Goal: Transaction & Acquisition: Purchase product/service

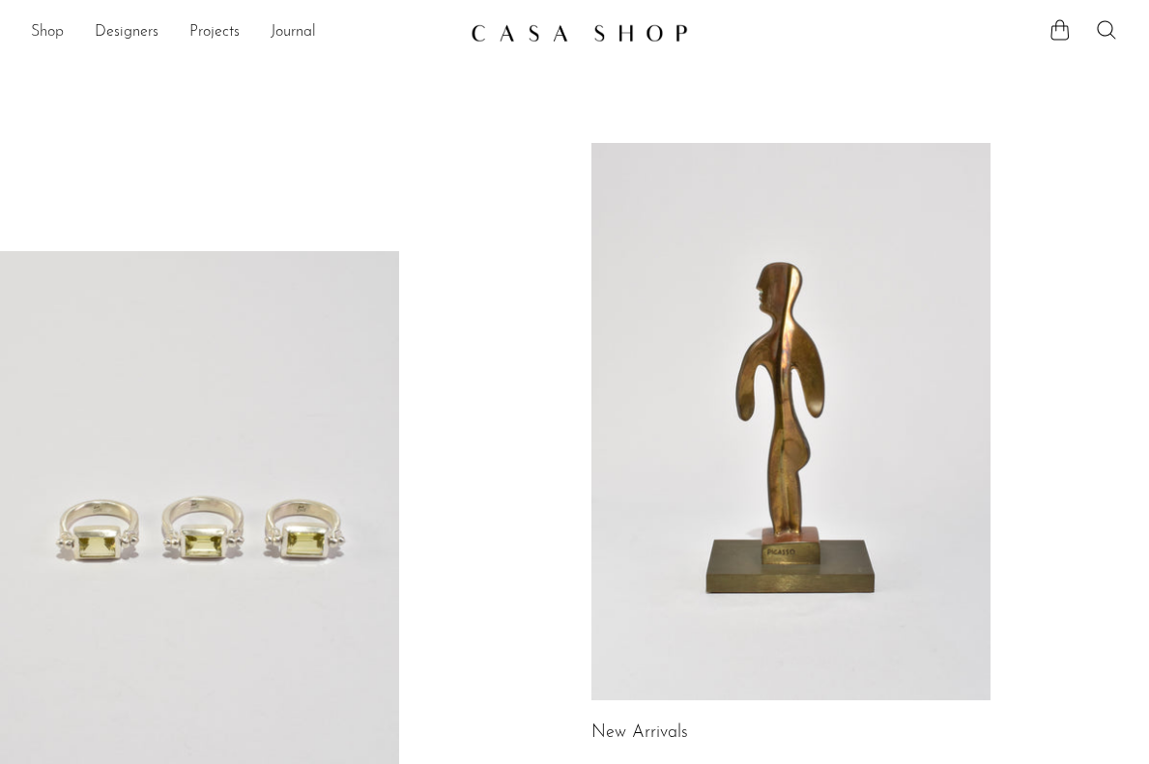
click at [52, 40] on link "Shop" at bounding box center [47, 32] width 33 height 25
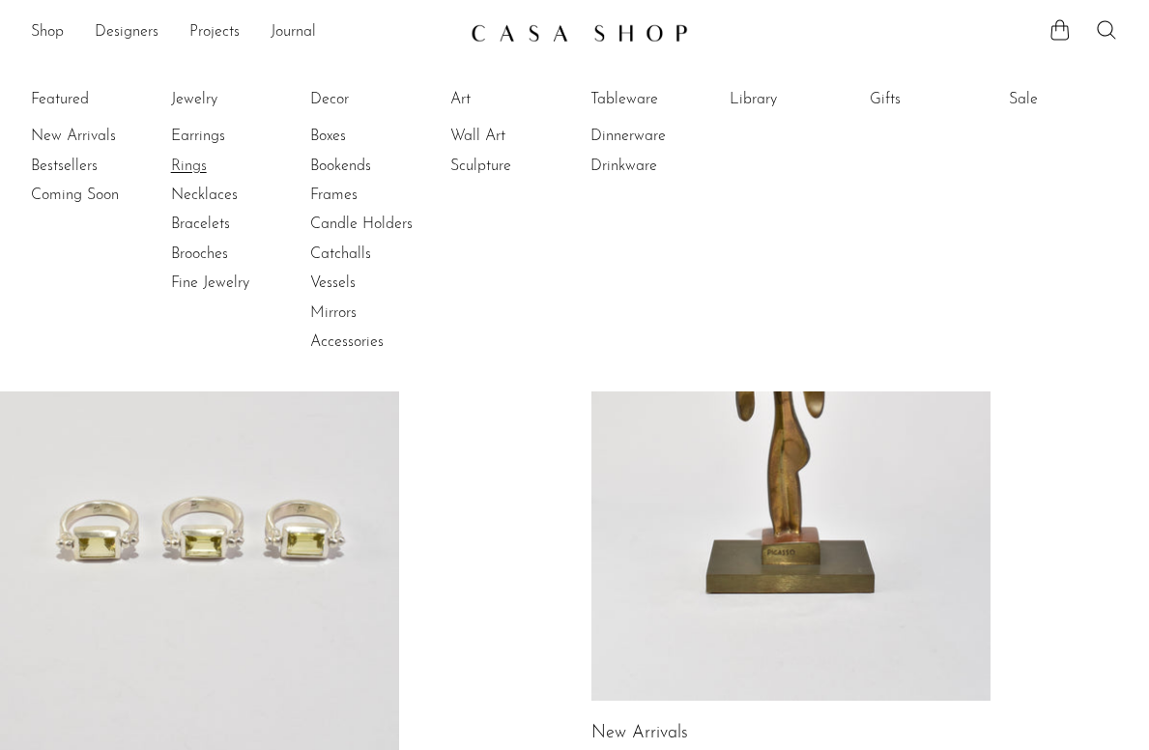
click at [194, 163] on link "Rings" at bounding box center [243, 166] width 145 height 21
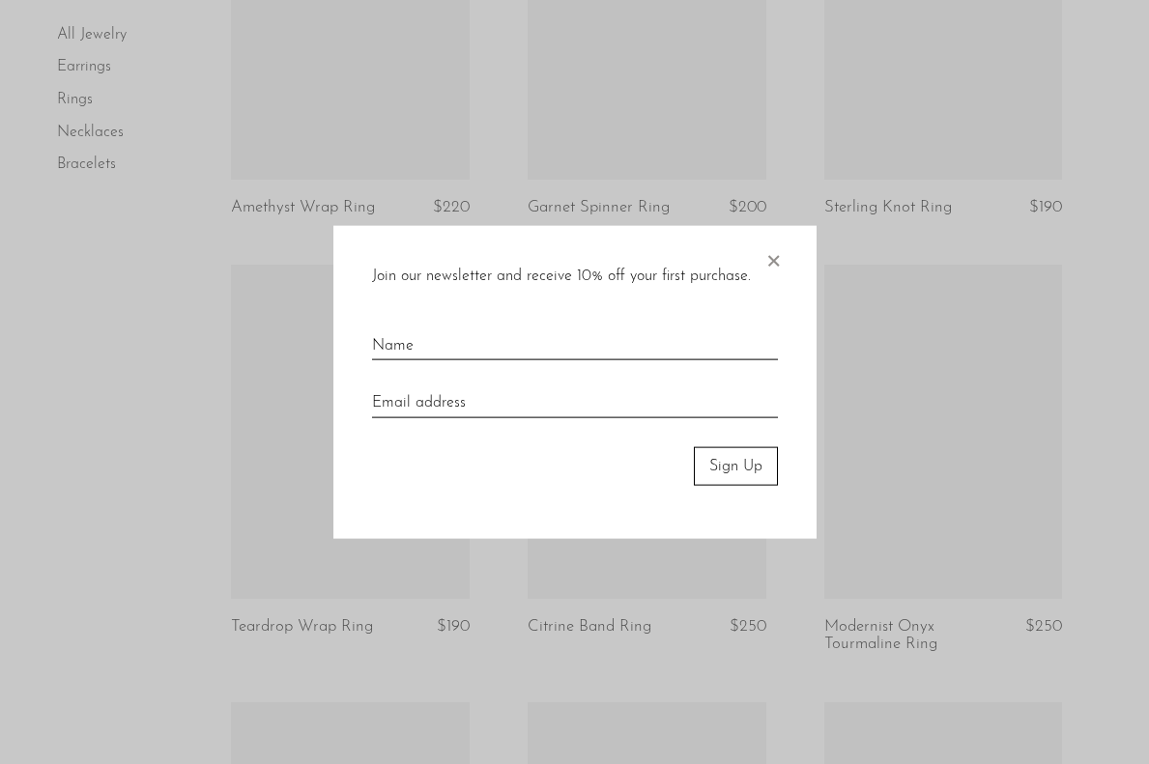
scroll to position [1739, 0]
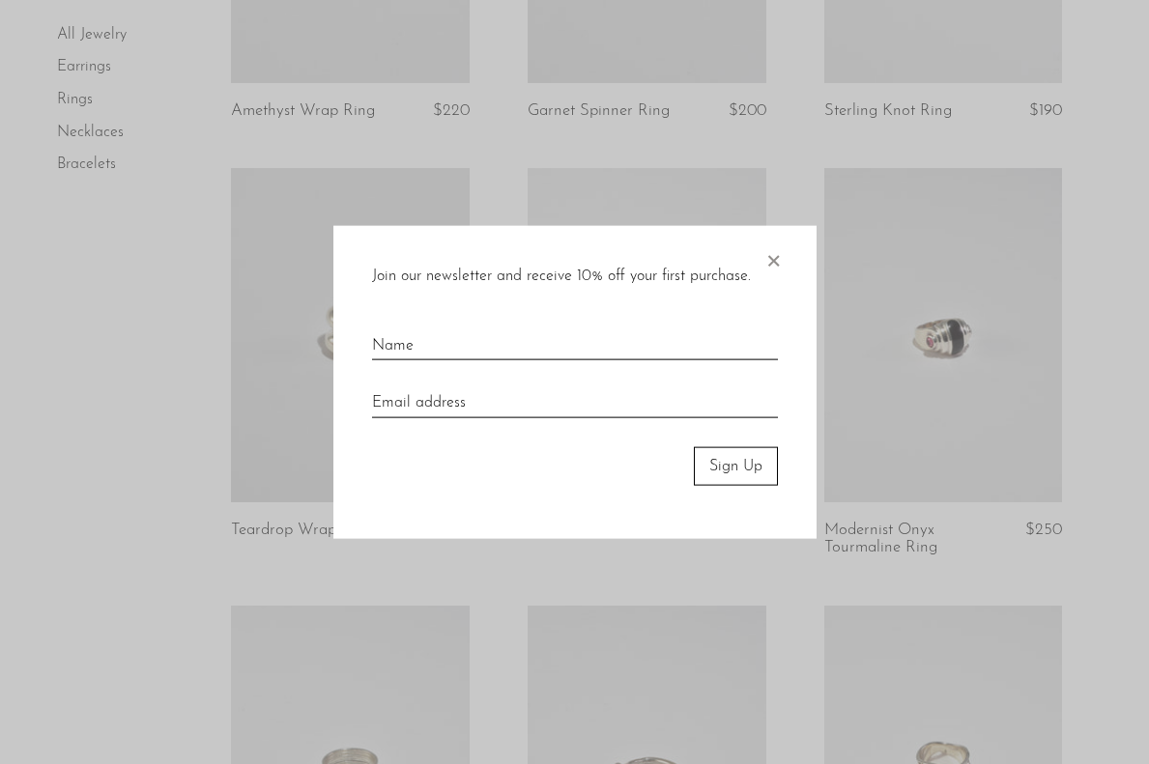
click at [768, 264] on span "×" at bounding box center [772, 256] width 19 height 62
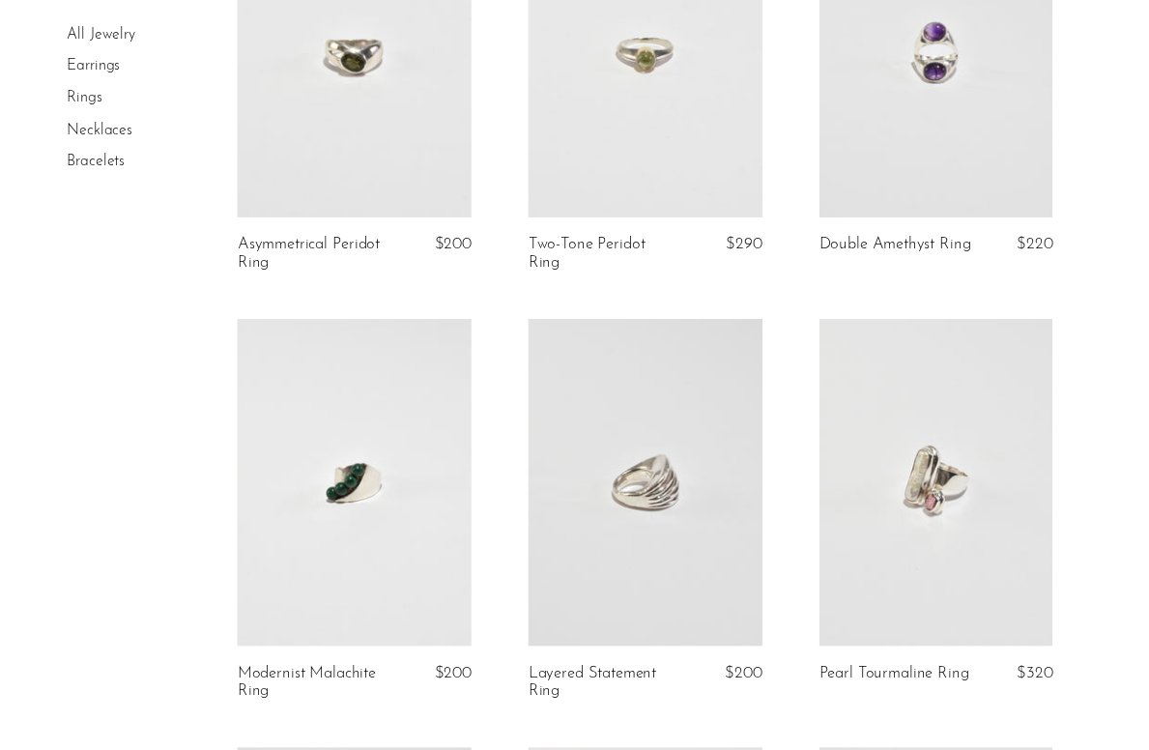
scroll to position [0, 0]
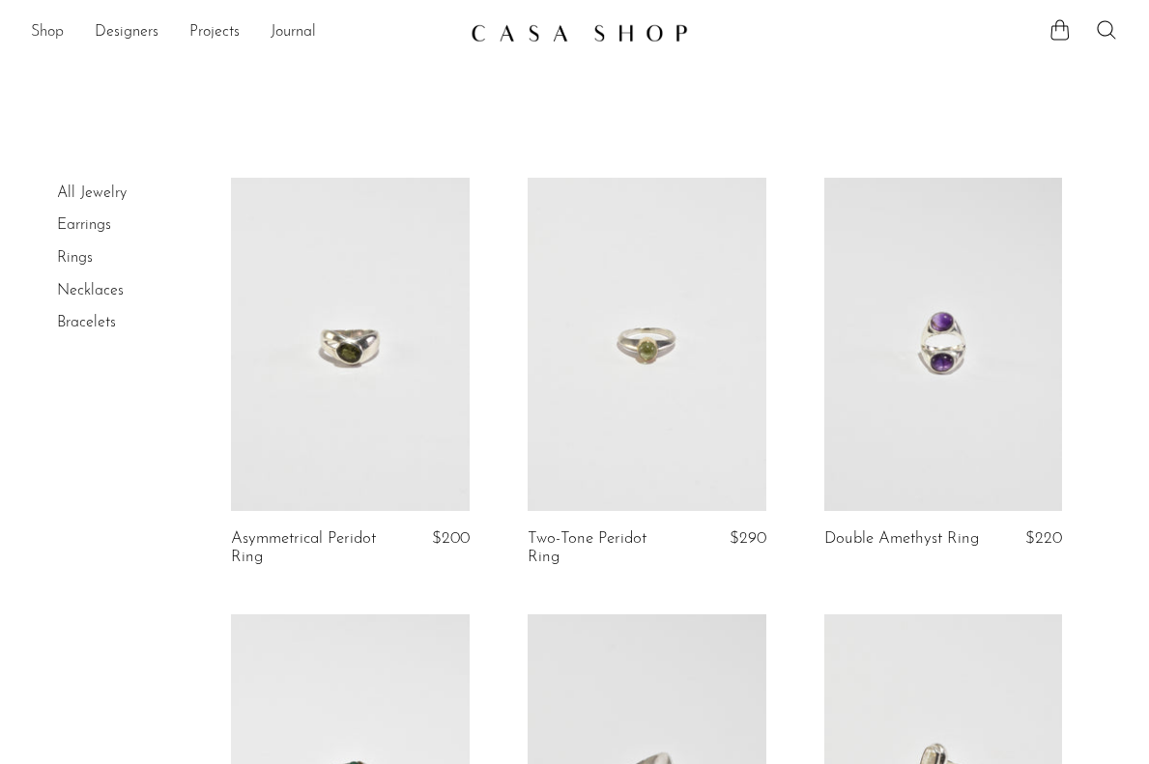
click at [45, 31] on link "Shop" at bounding box center [47, 32] width 33 height 25
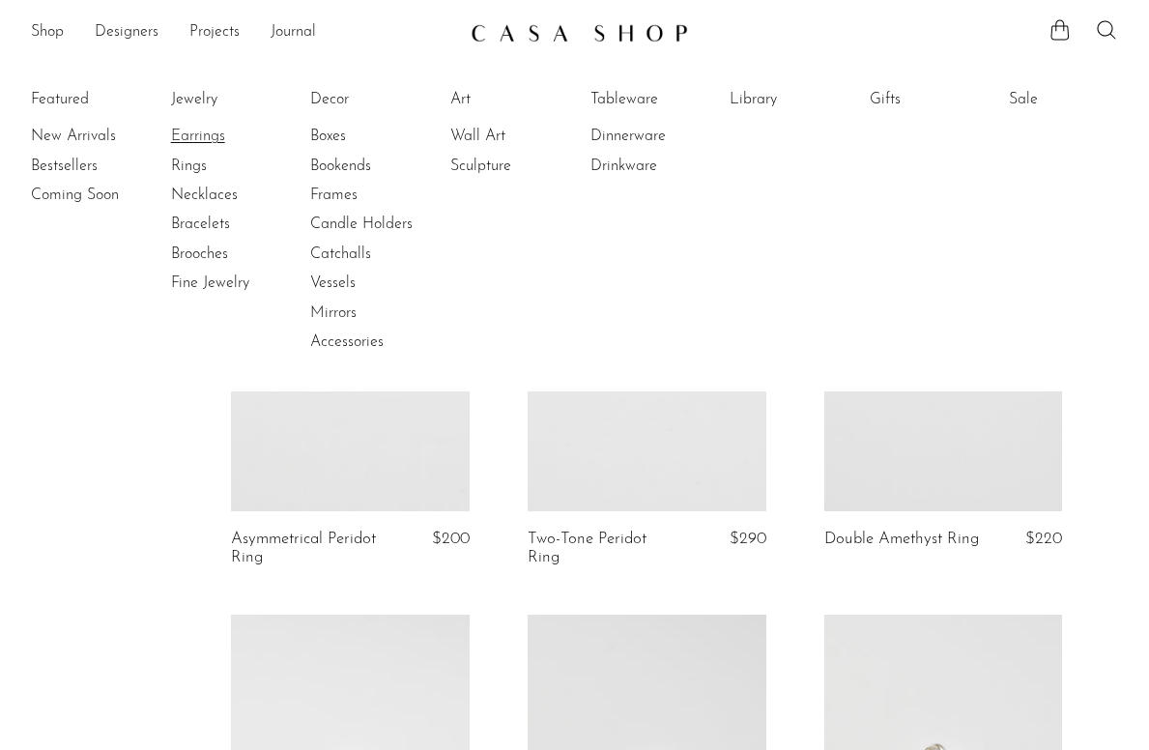
click at [211, 128] on link "Earrings" at bounding box center [243, 136] width 145 height 21
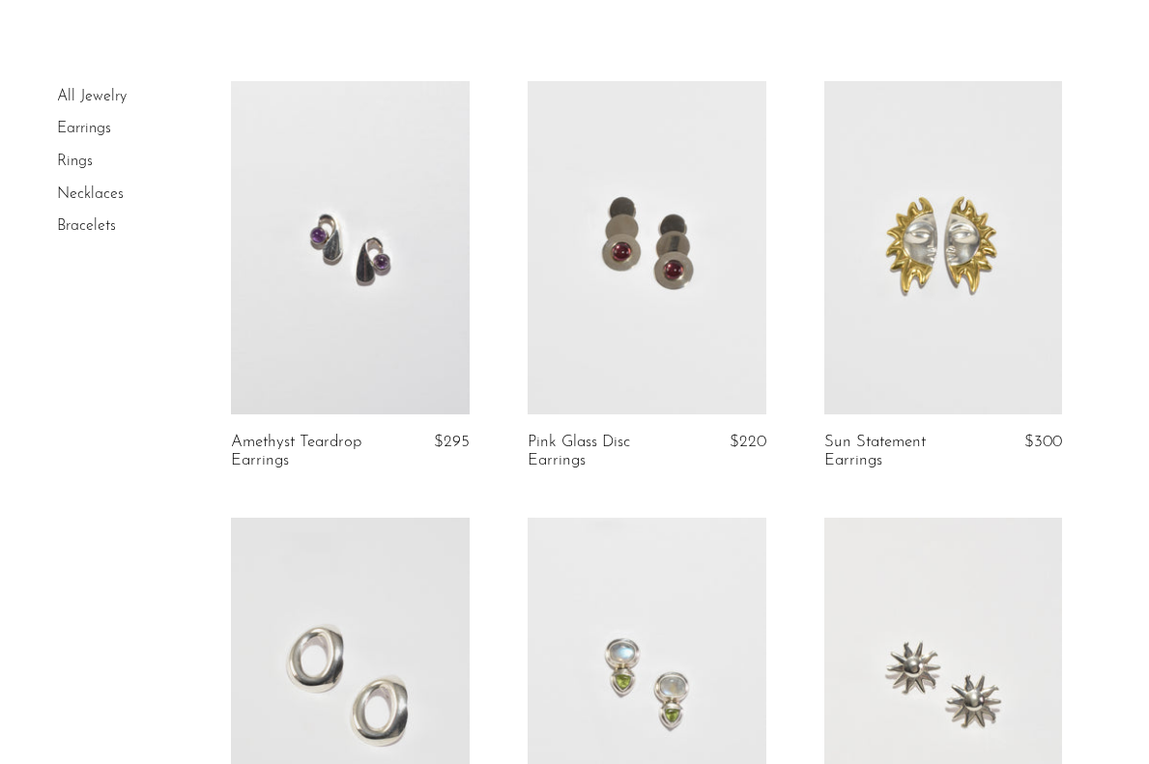
scroll to position [580, 0]
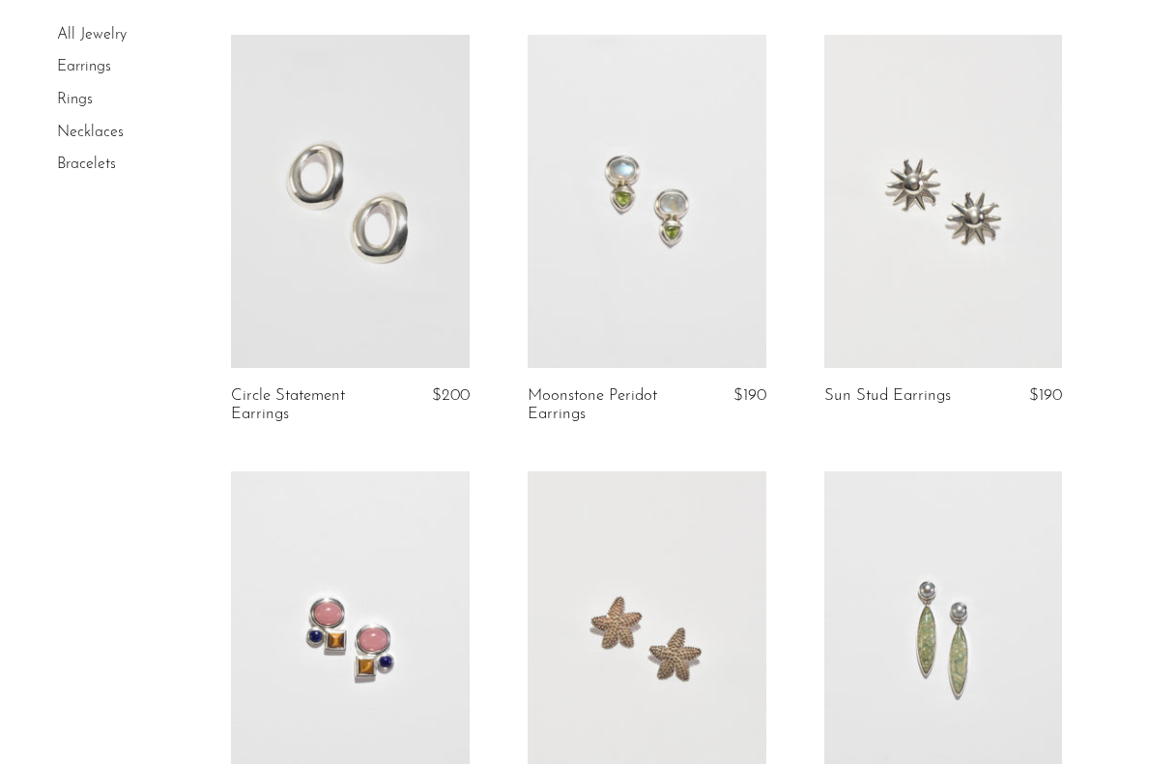
click at [410, 249] on link at bounding box center [350, 201] width 239 height 333
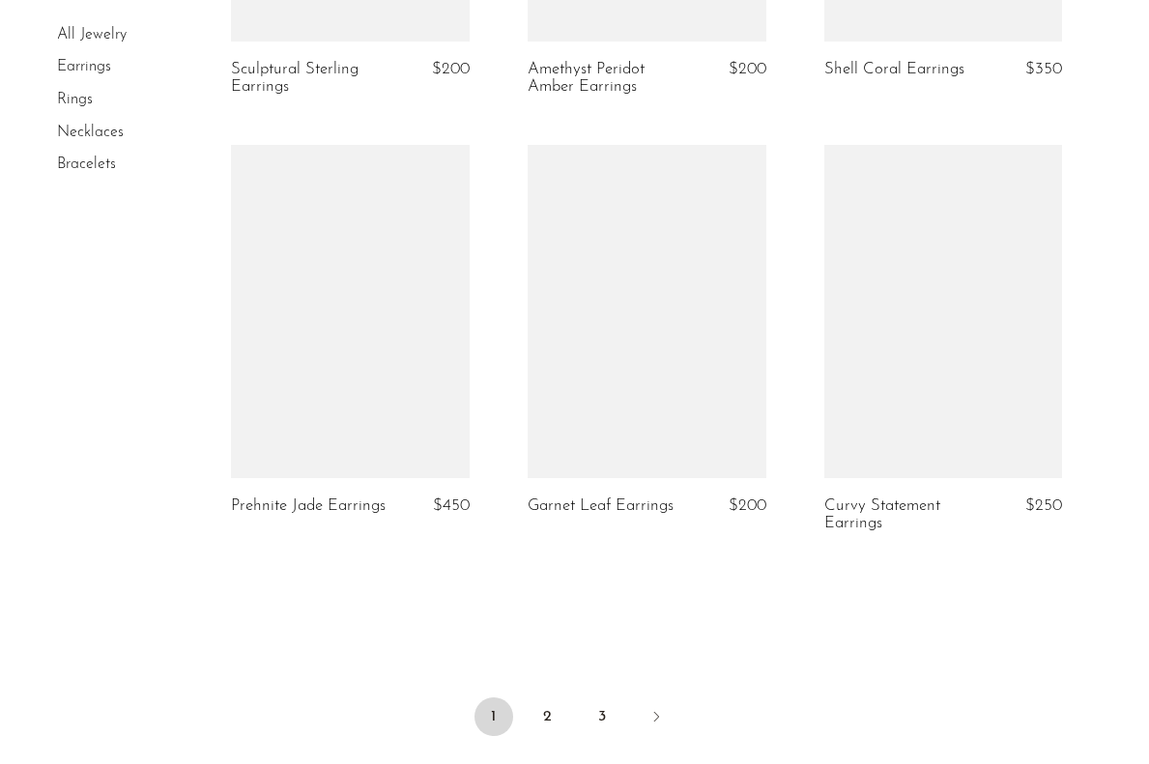
scroll to position [3358, 0]
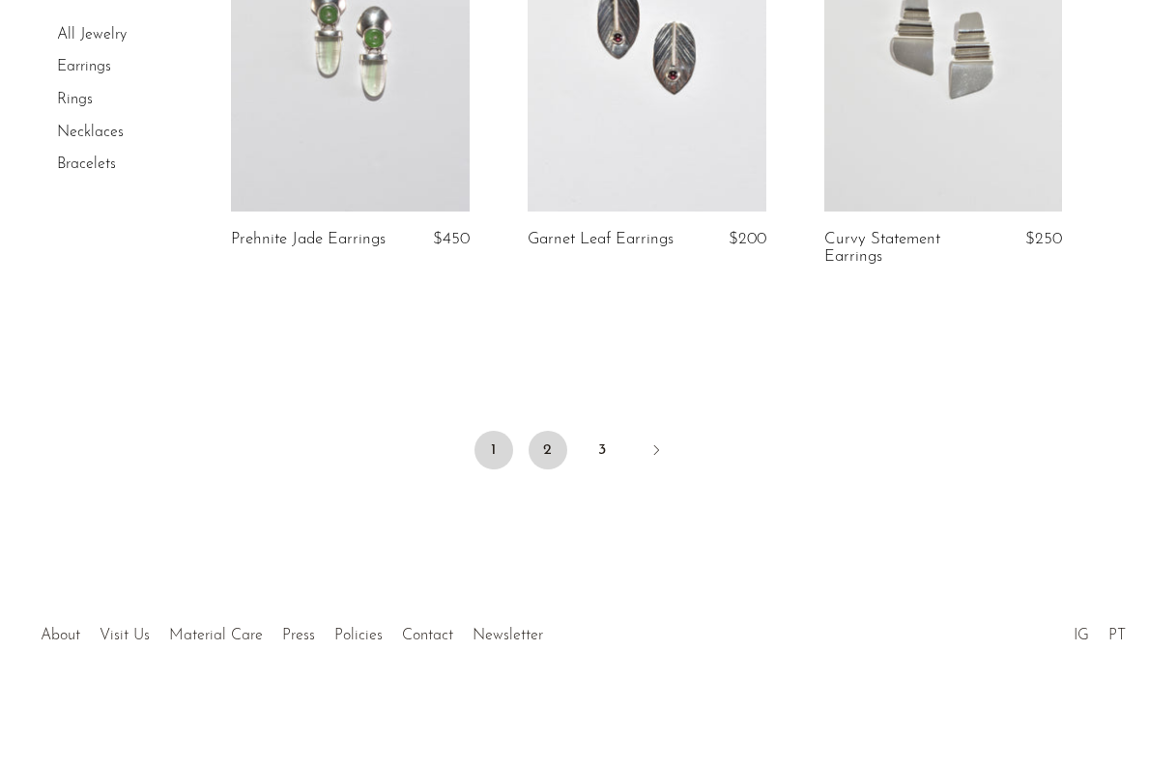
click at [559, 448] on link "2" at bounding box center [547, 450] width 39 height 39
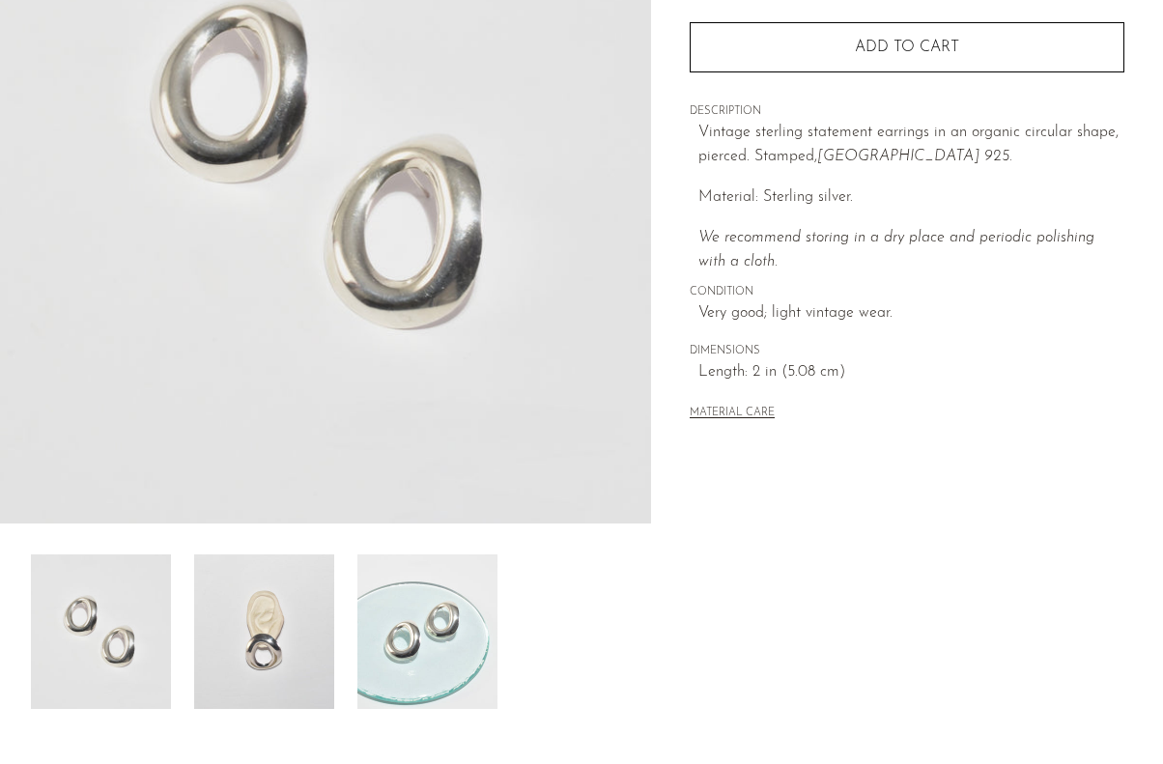
scroll to position [386, 0]
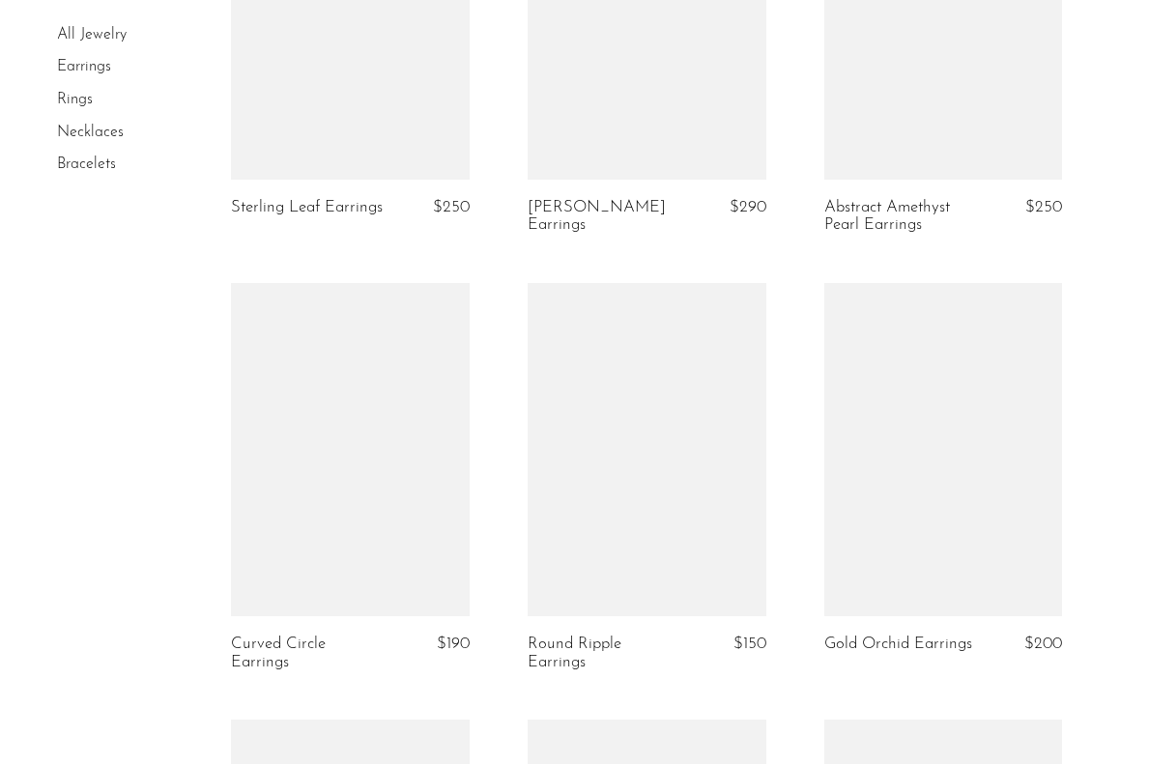
scroll to position [1449, 0]
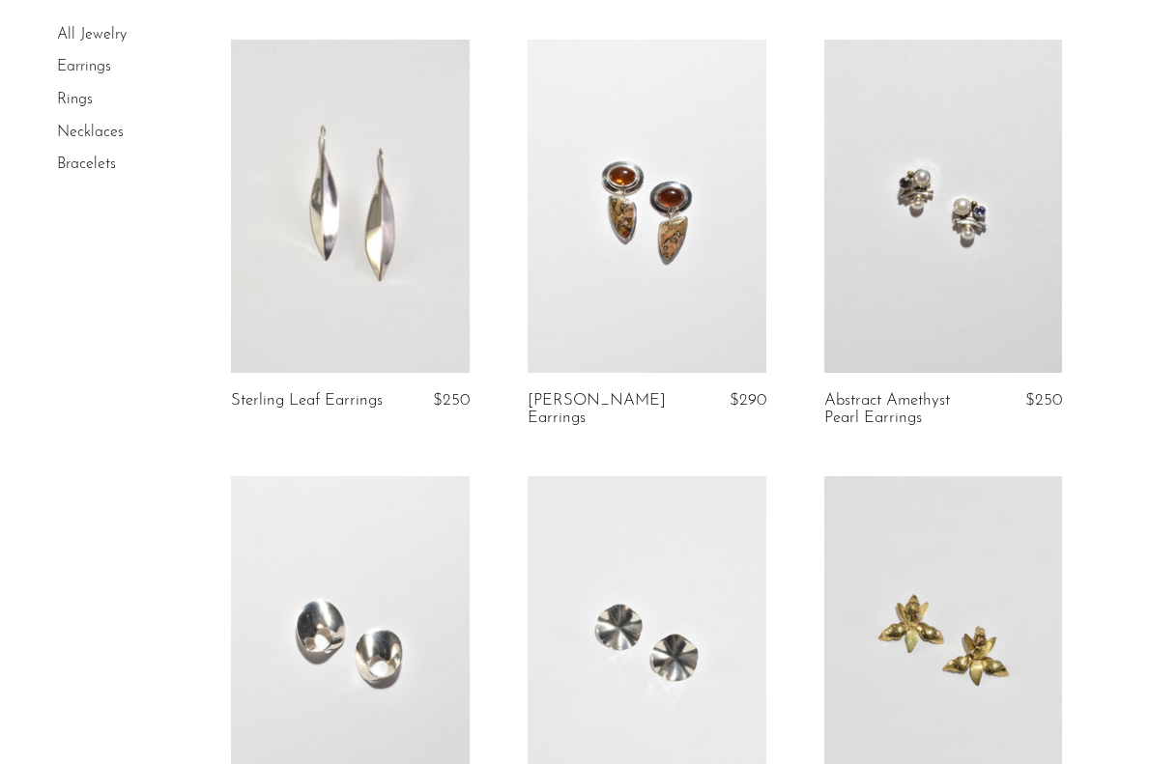
click at [427, 285] on link at bounding box center [350, 206] width 239 height 333
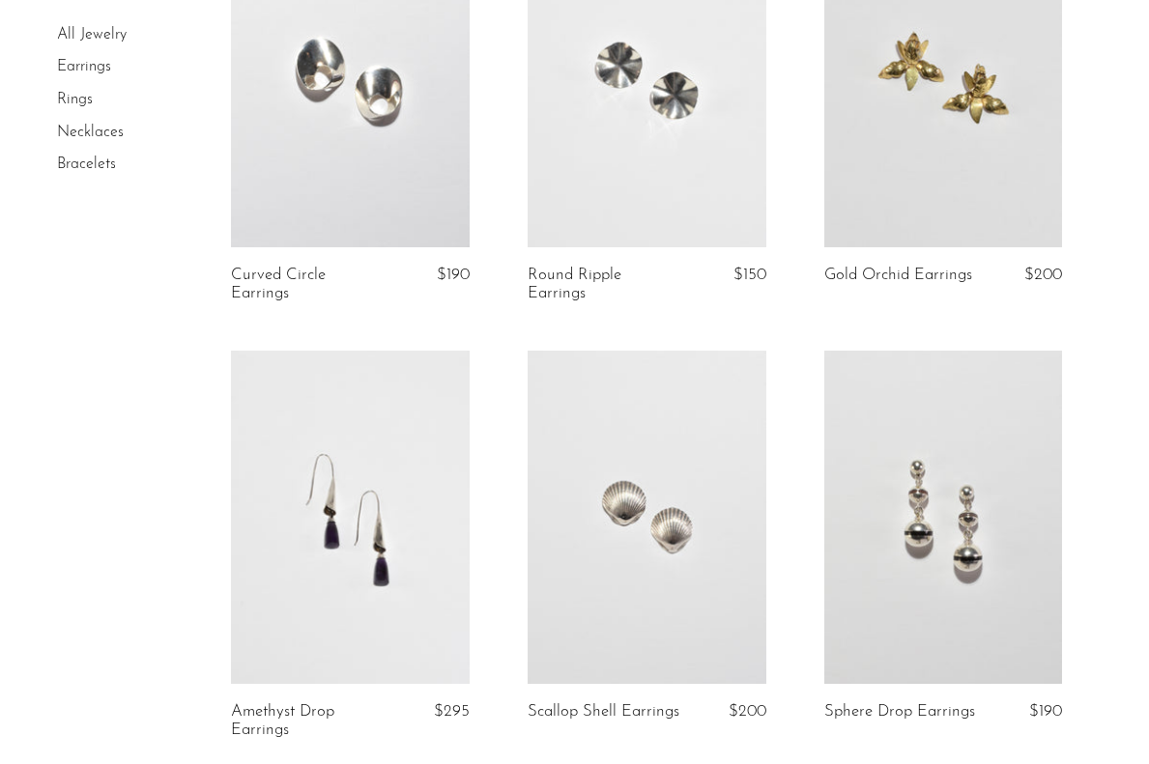
scroll to position [2205, 0]
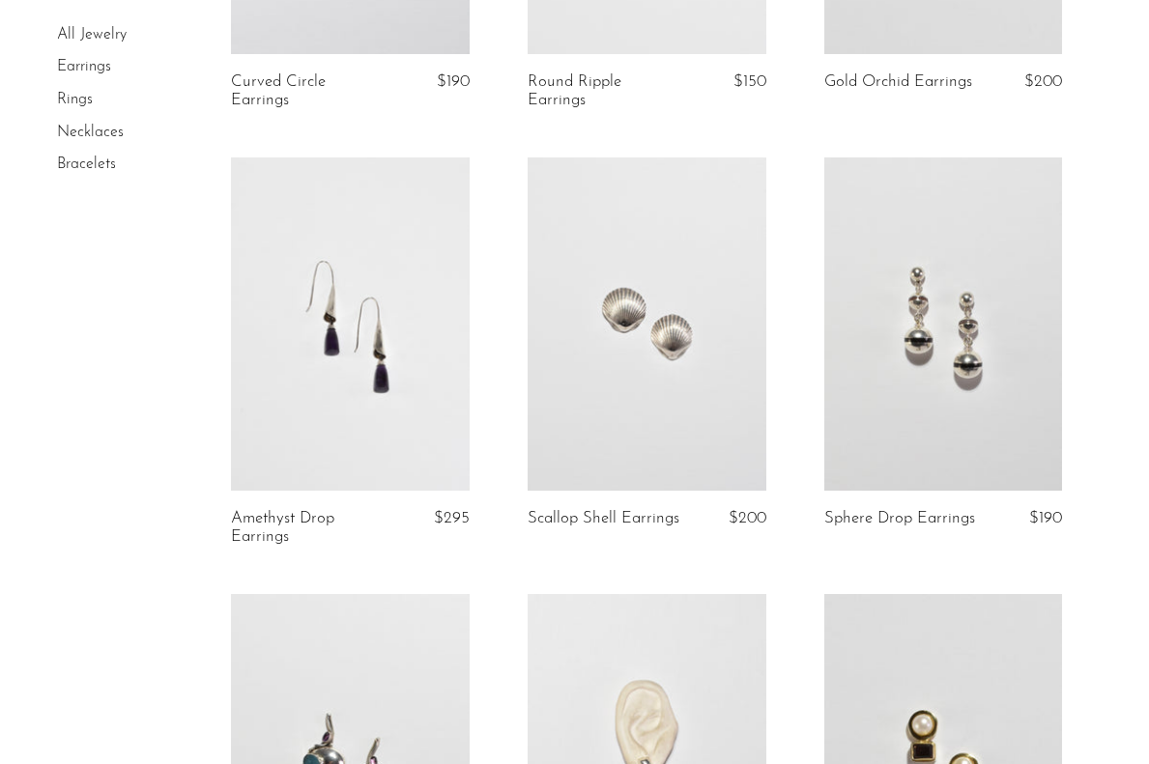
click at [924, 390] on link at bounding box center [943, 323] width 239 height 333
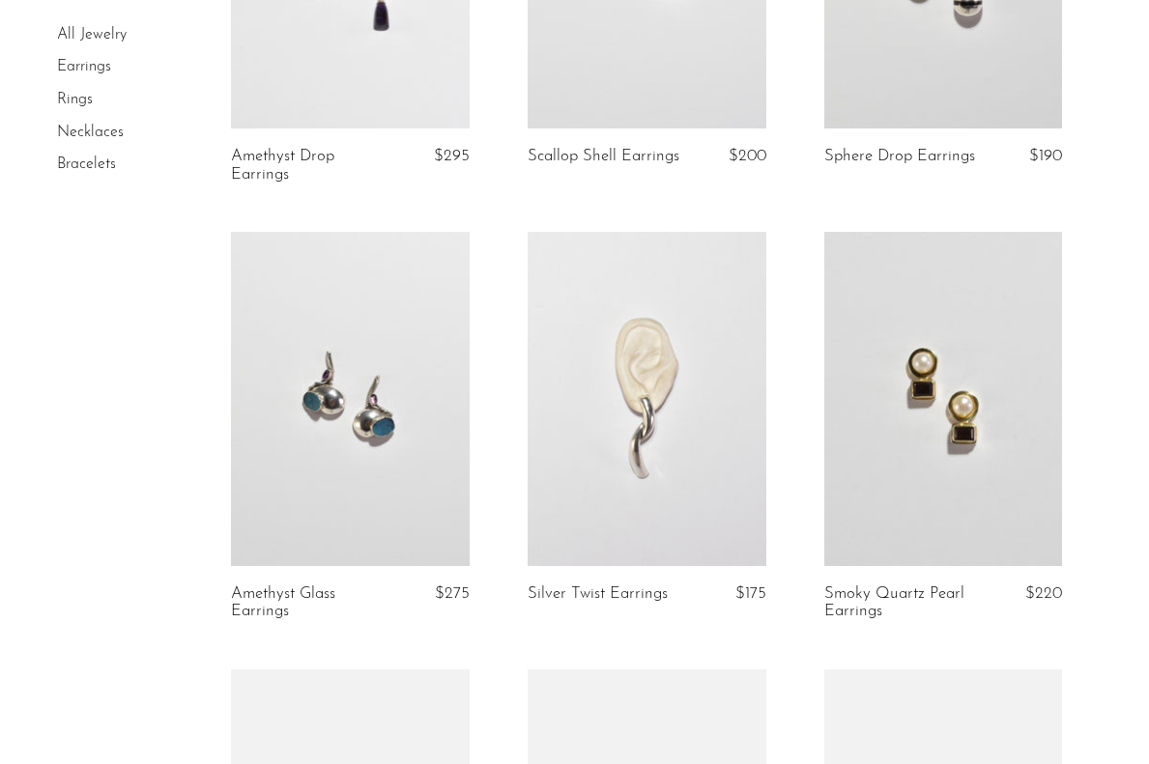
scroll to position [2663, 0]
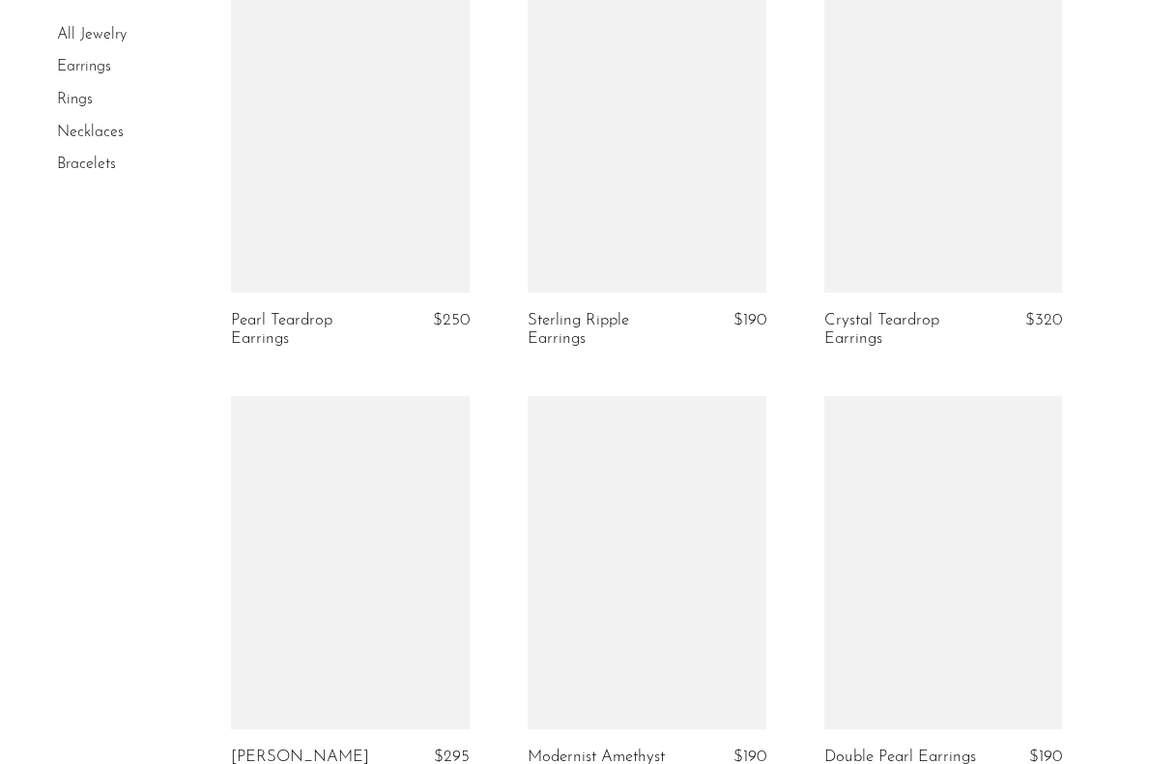
scroll to position [3617, 0]
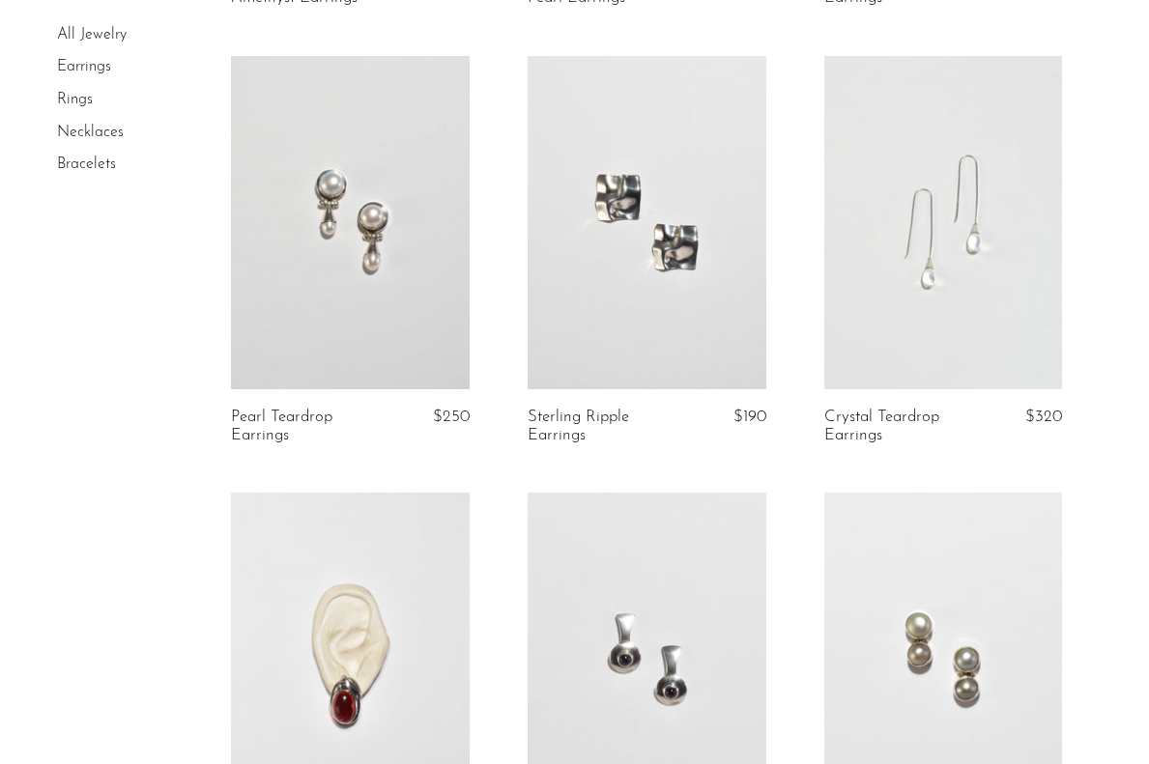
click at [907, 233] on link at bounding box center [943, 222] width 239 height 333
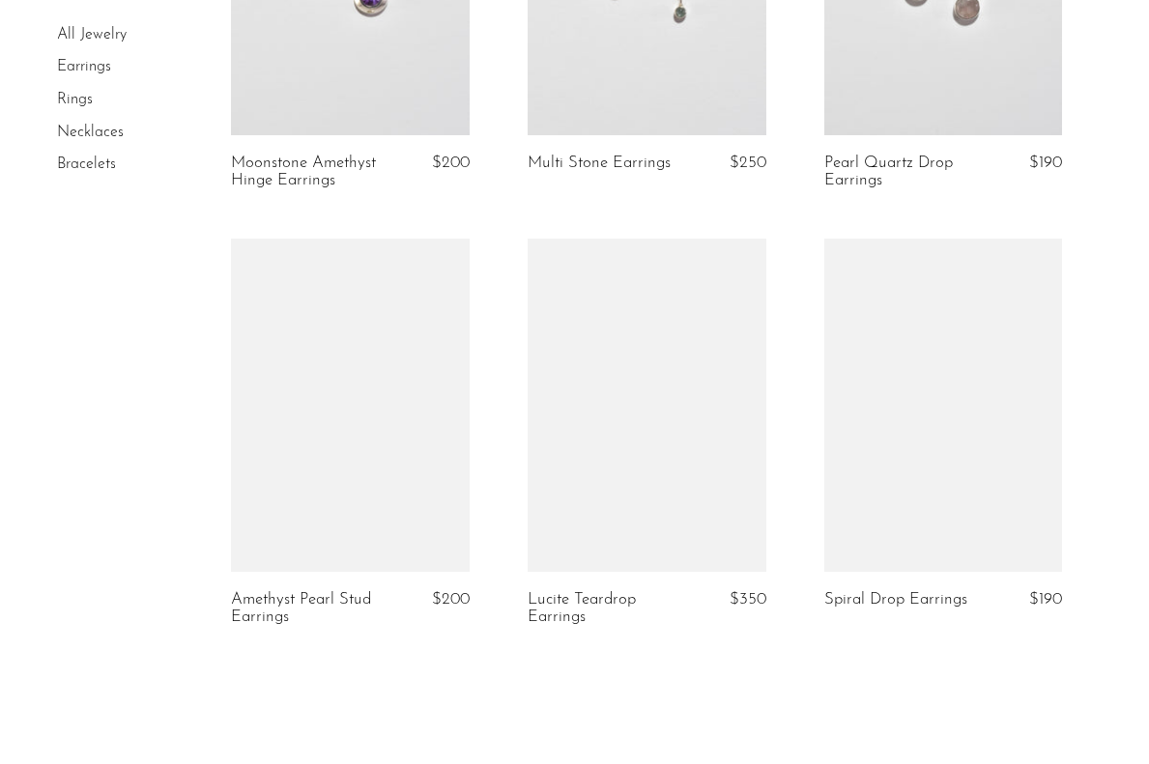
scroll to position [4842, 0]
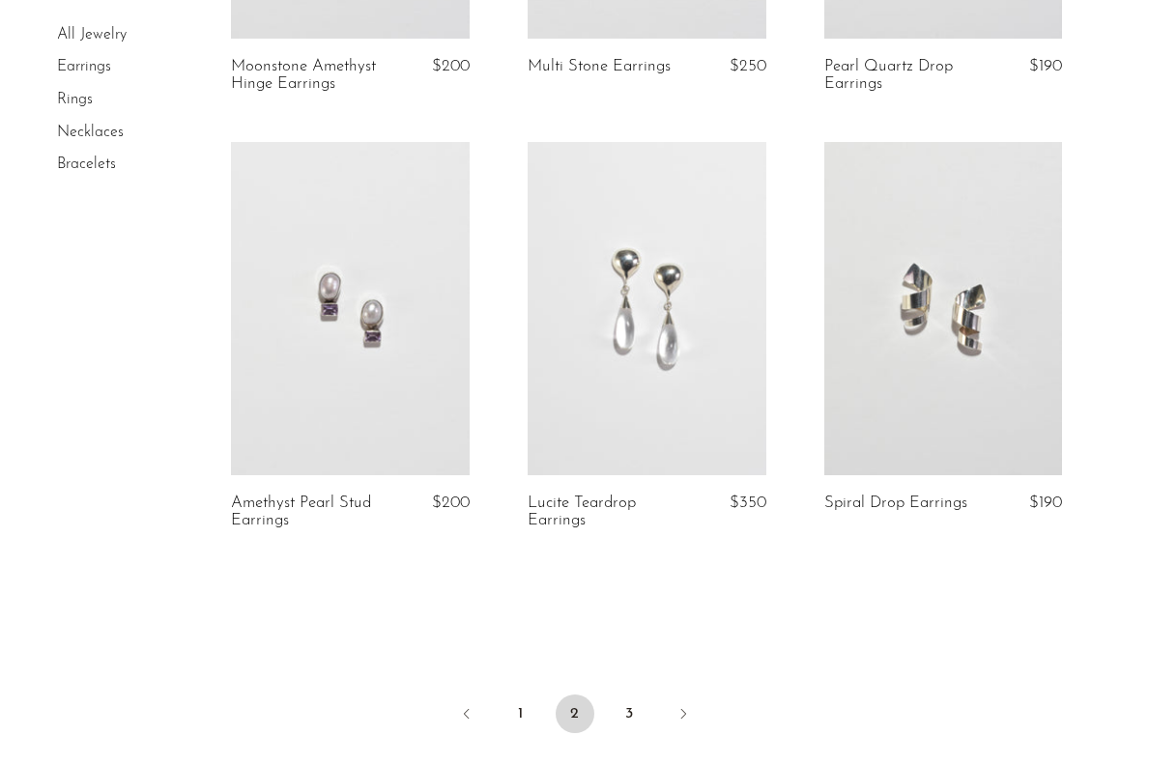
click at [703, 398] on link at bounding box center [646, 308] width 239 height 333
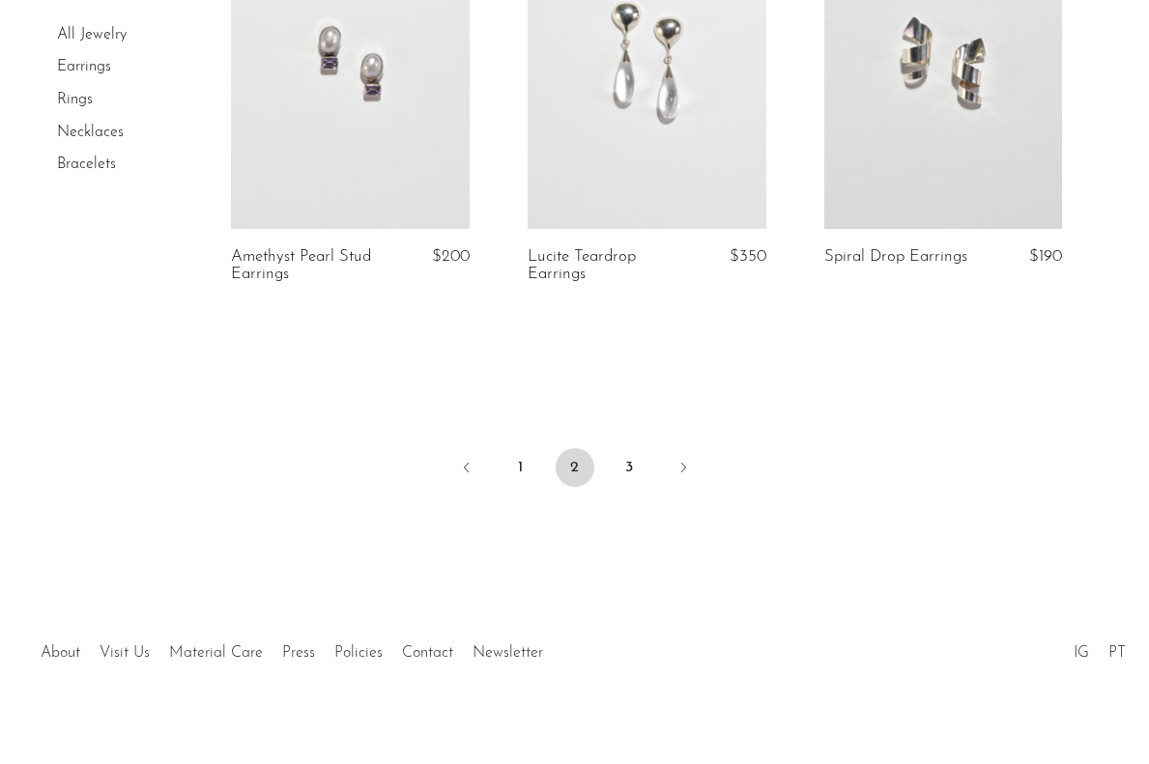
scroll to position [5106, 0]
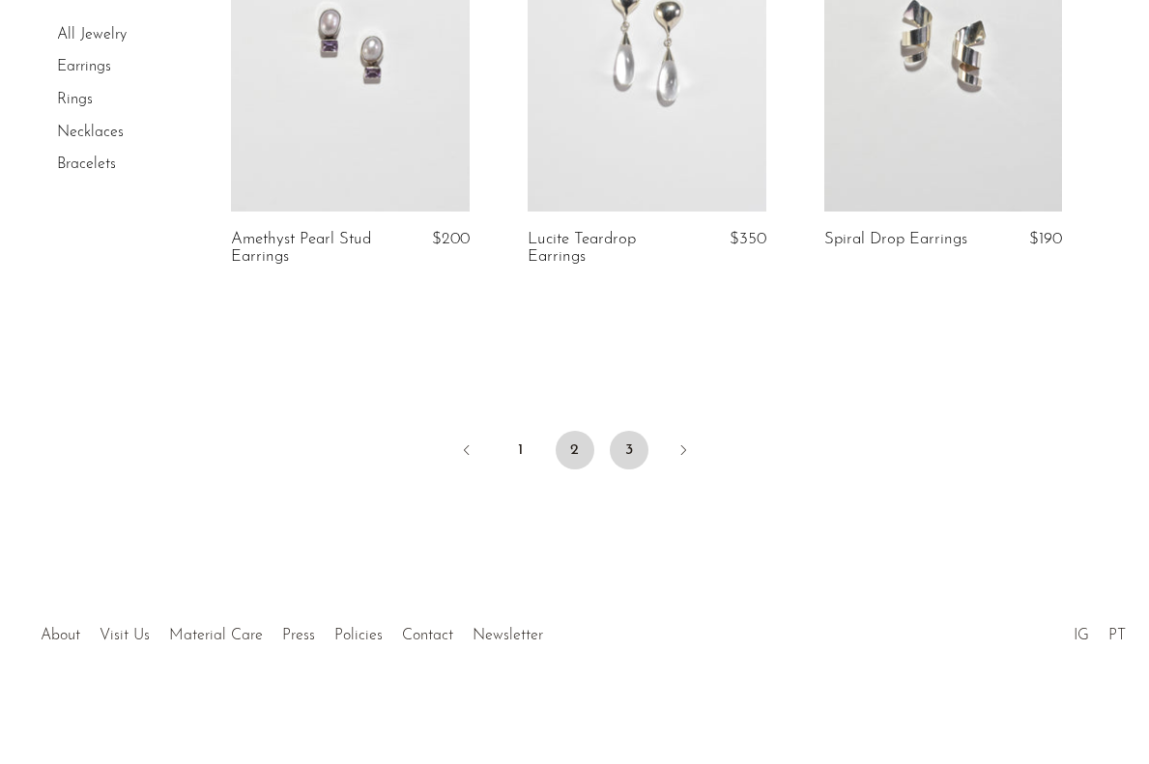
click at [622, 443] on link "3" at bounding box center [629, 450] width 39 height 39
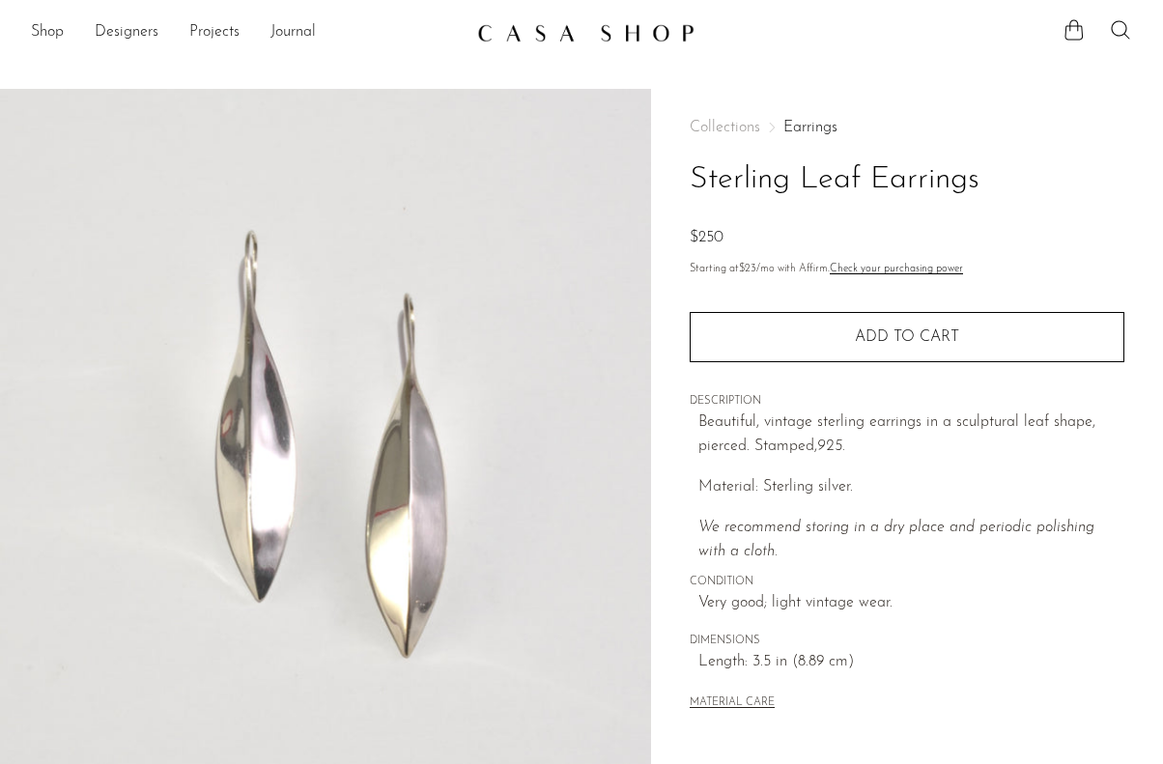
scroll to position [494, 0]
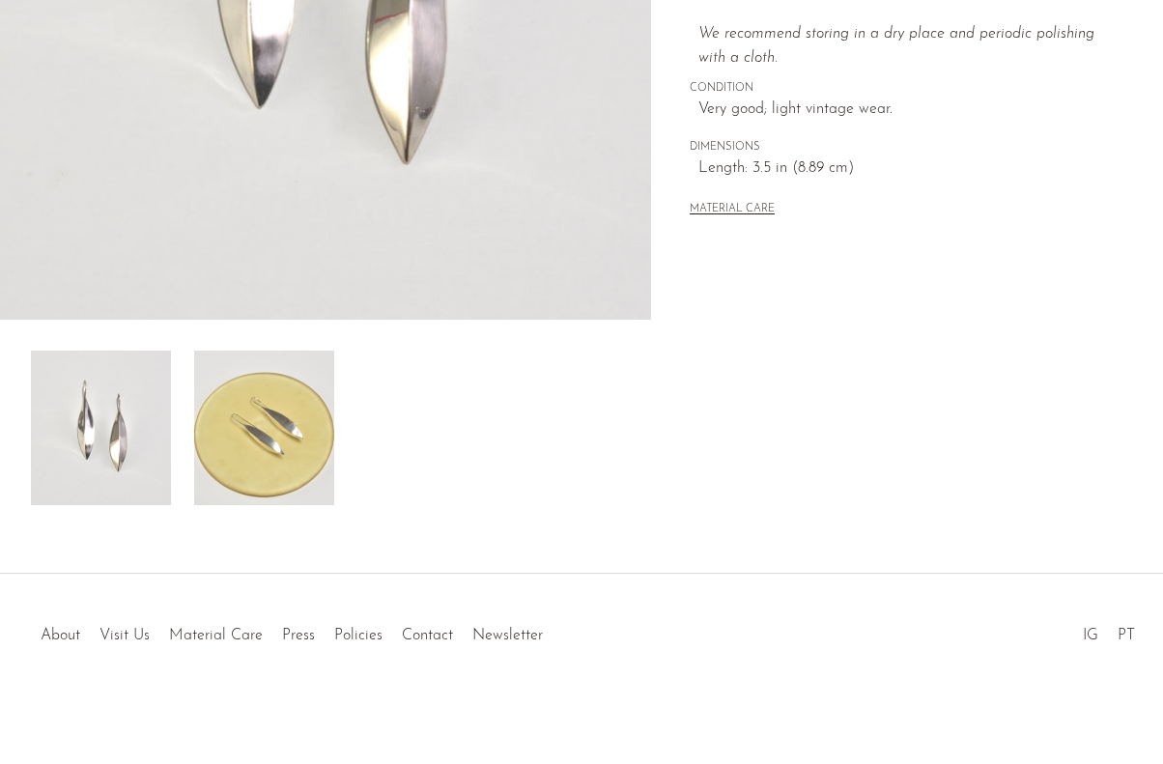
click at [291, 417] on img at bounding box center [264, 428] width 140 height 155
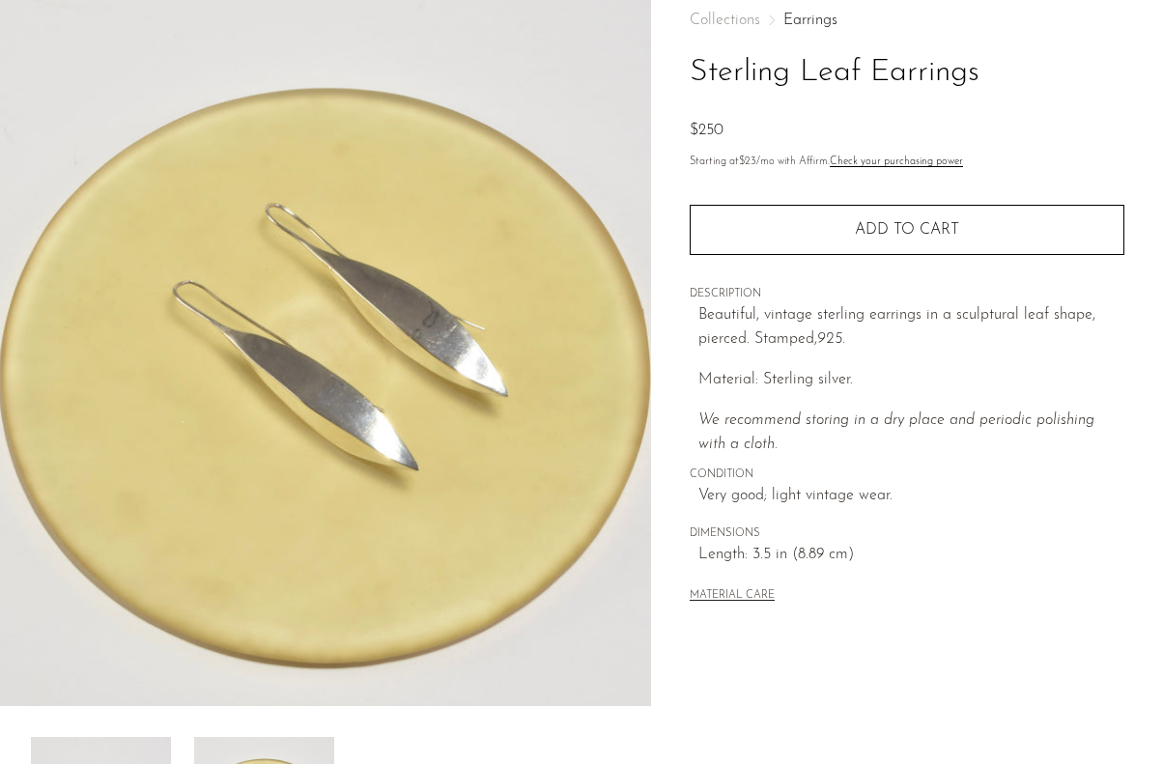
scroll to position [11, 0]
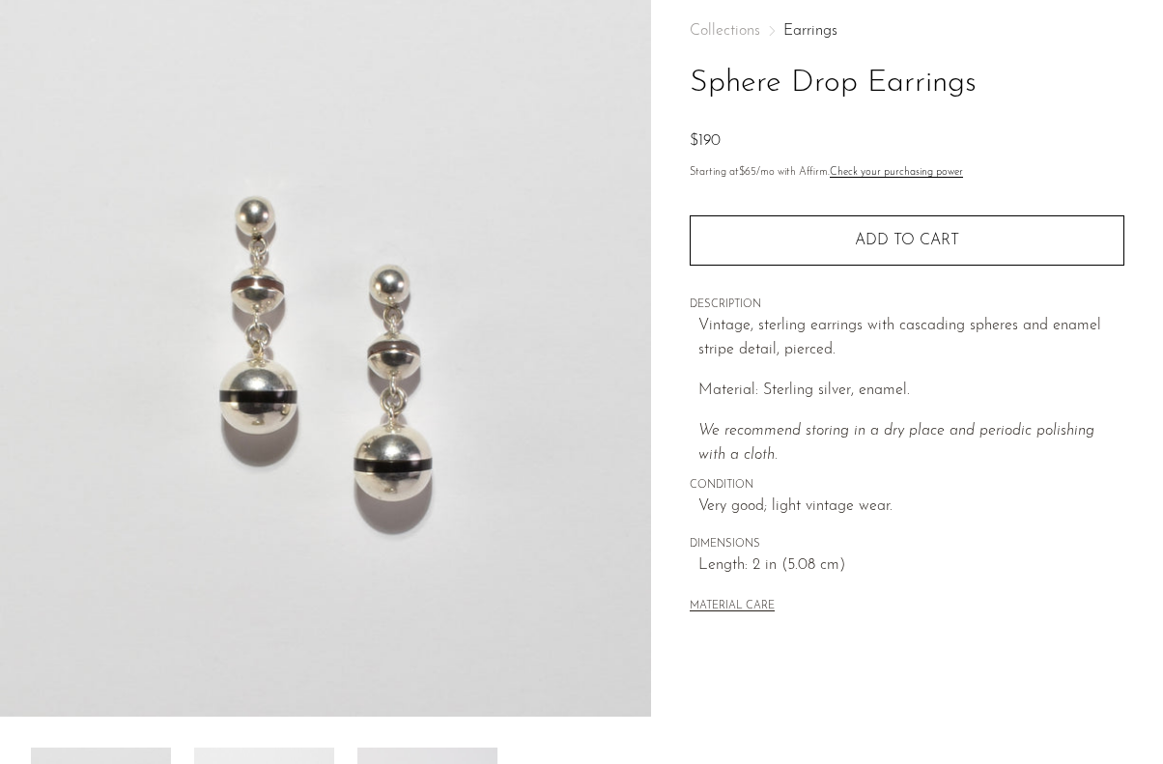
scroll to position [386, 0]
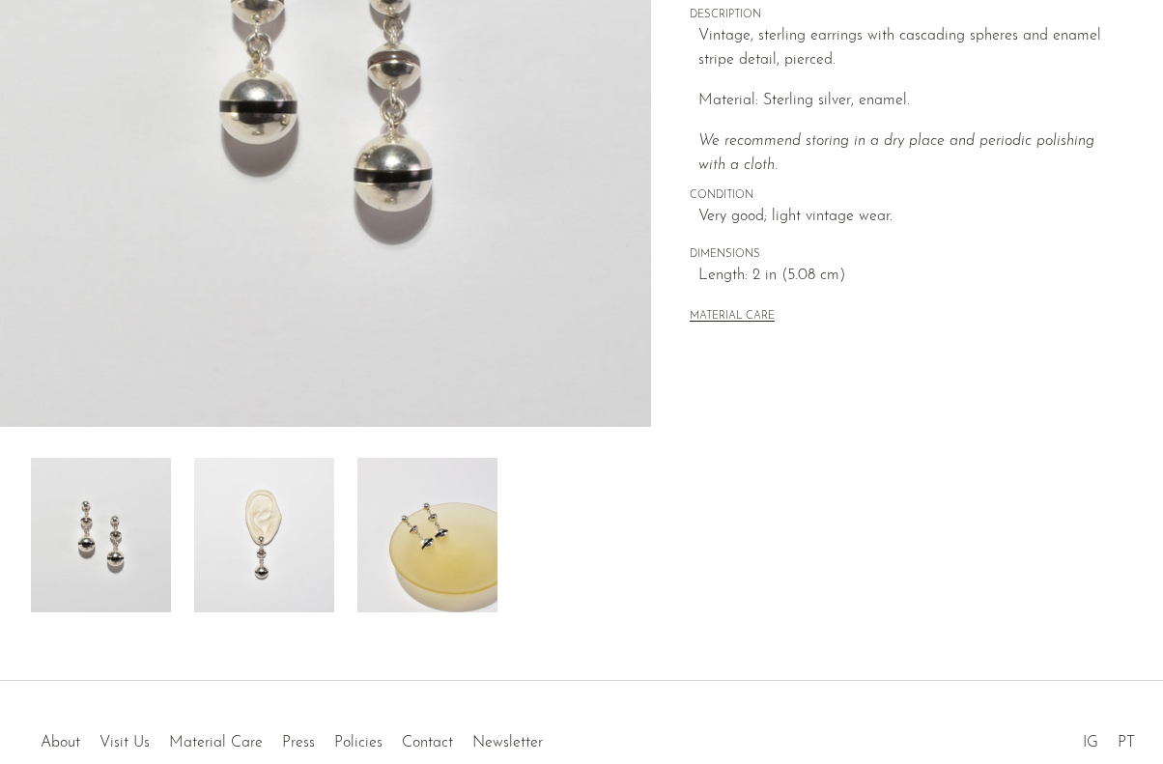
click at [303, 510] on img at bounding box center [264, 535] width 140 height 155
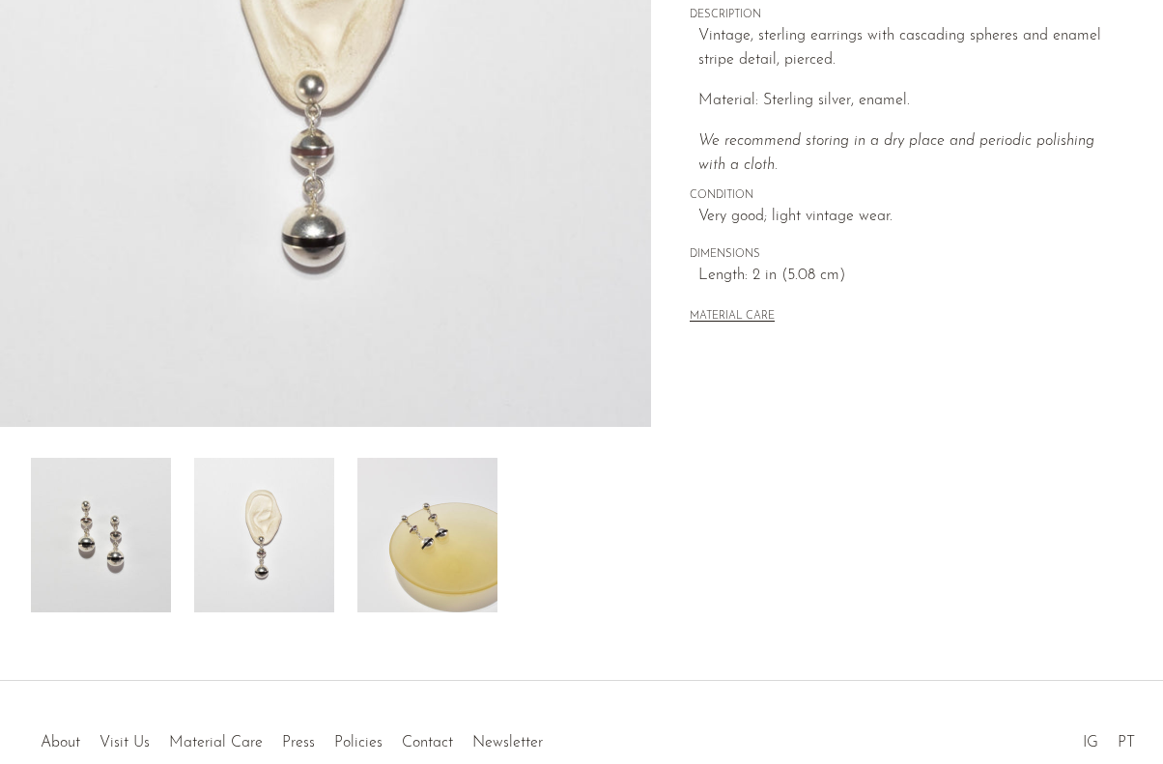
click at [415, 487] on img at bounding box center [427, 535] width 140 height 155
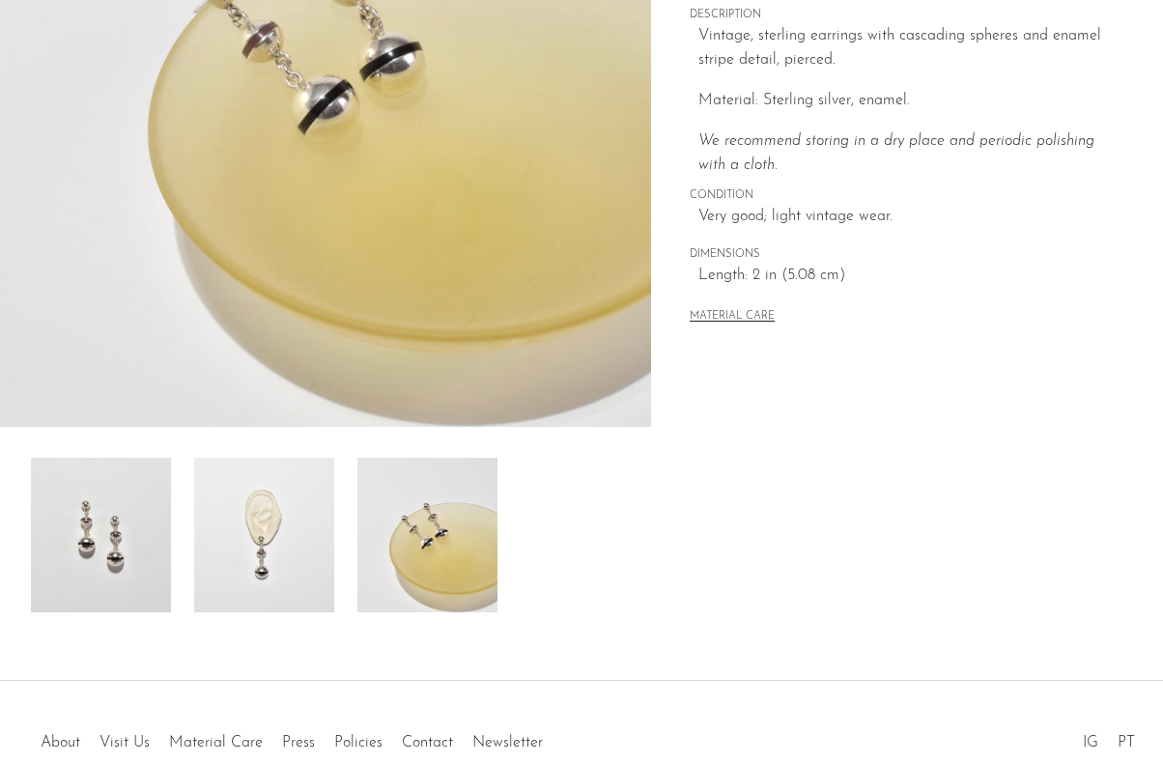
click at [317, 496] on img at bounding box center [264, 535] width 140 height 155
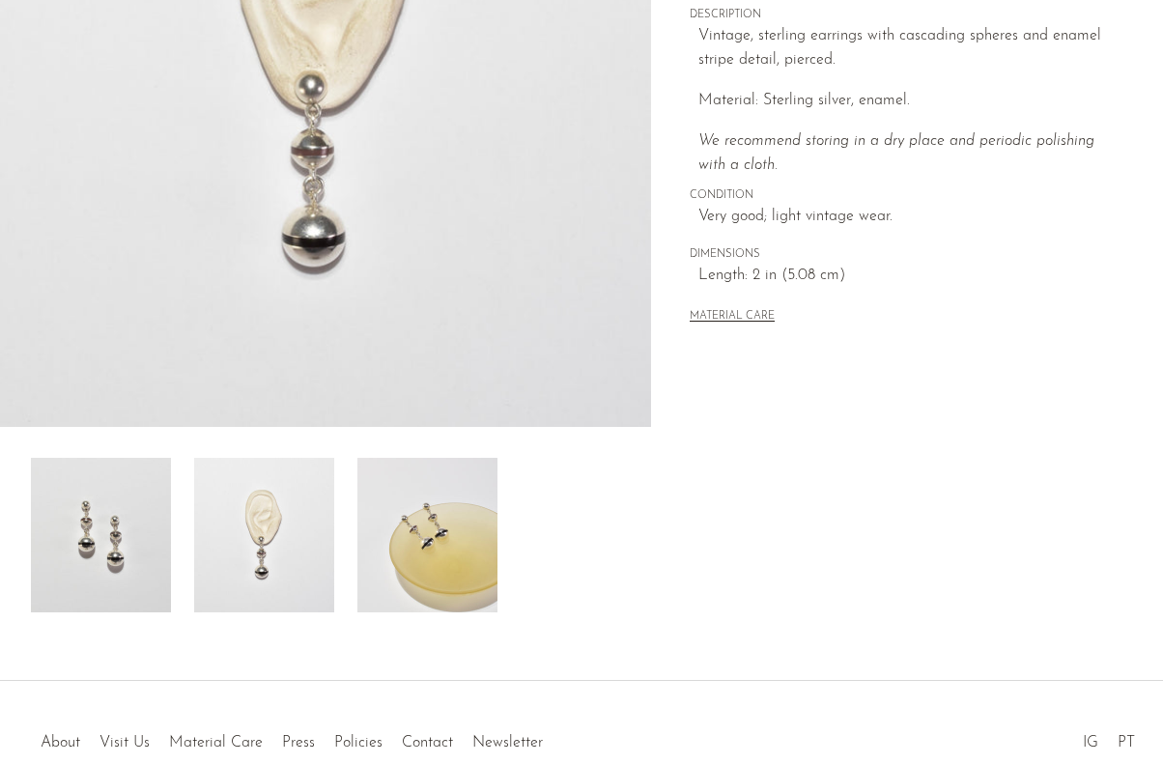
click at [150, 492] on img at bounding box center [101, 535] width 140 height 155
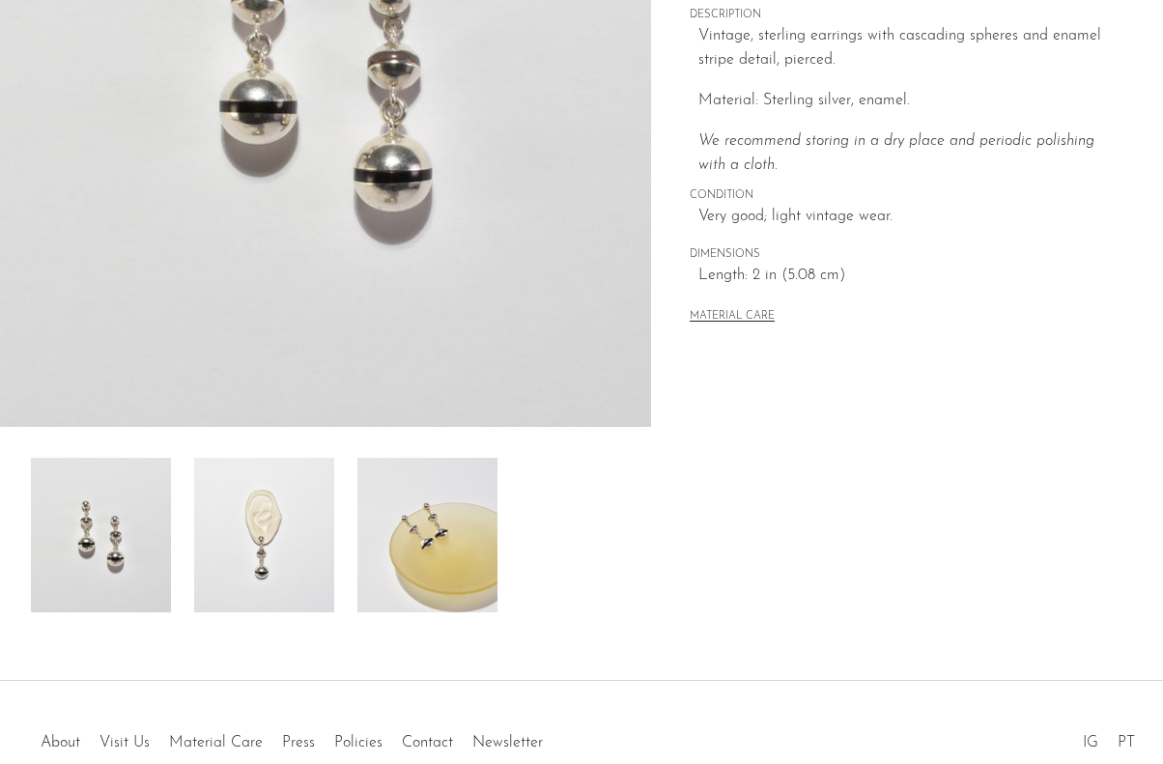
click at [260, 490] on img at bounding box center [264, 535] width 140 height 155
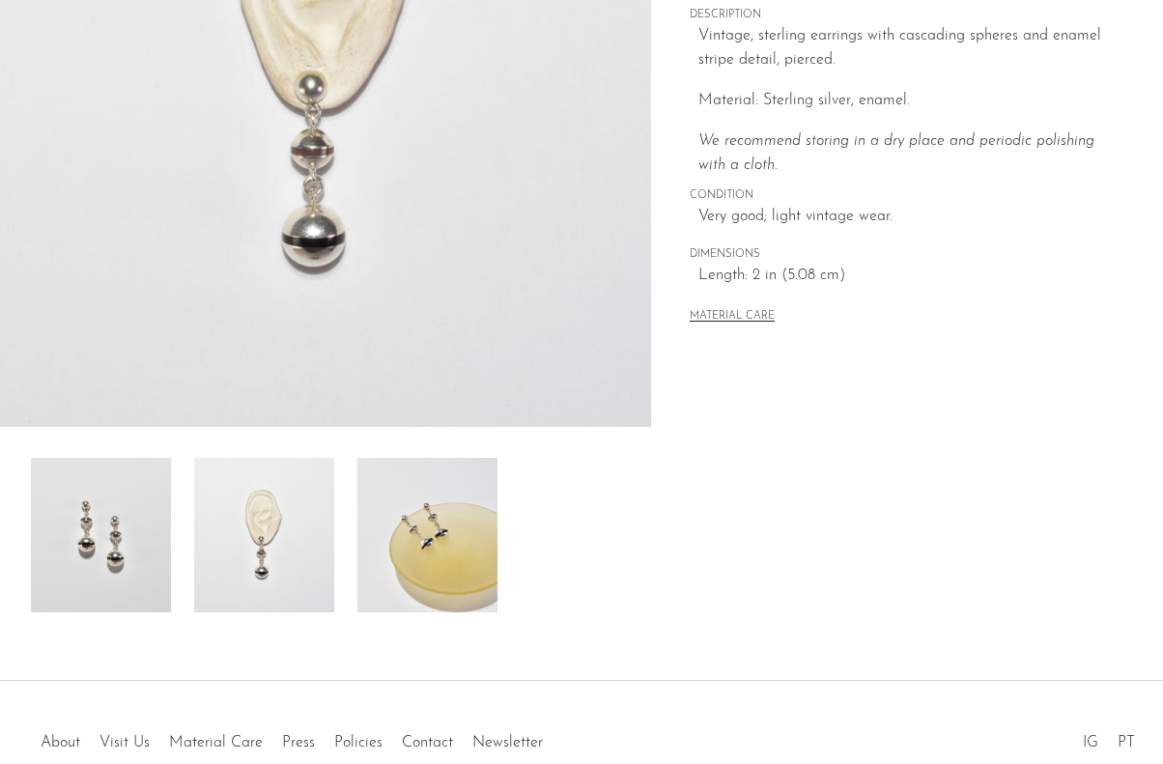
click at [387, 523] on img at bounding box center [427, 535] width 140 height 155
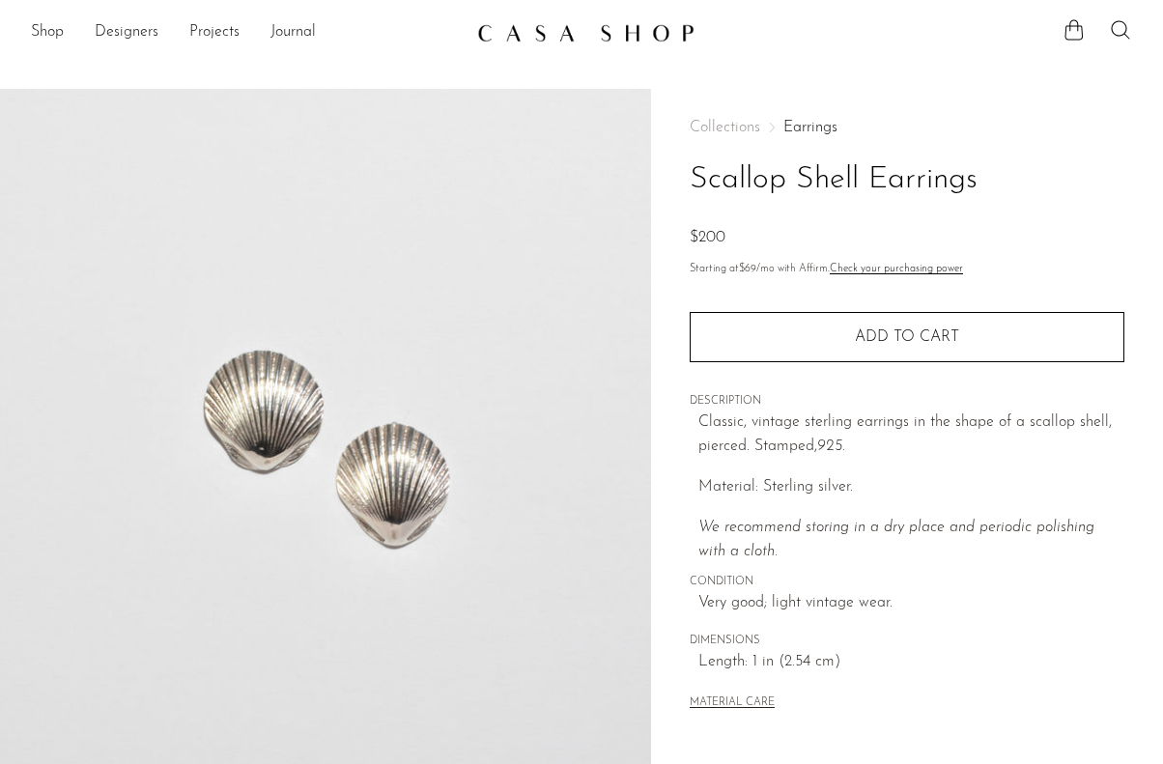
scroll to position [494, 0]
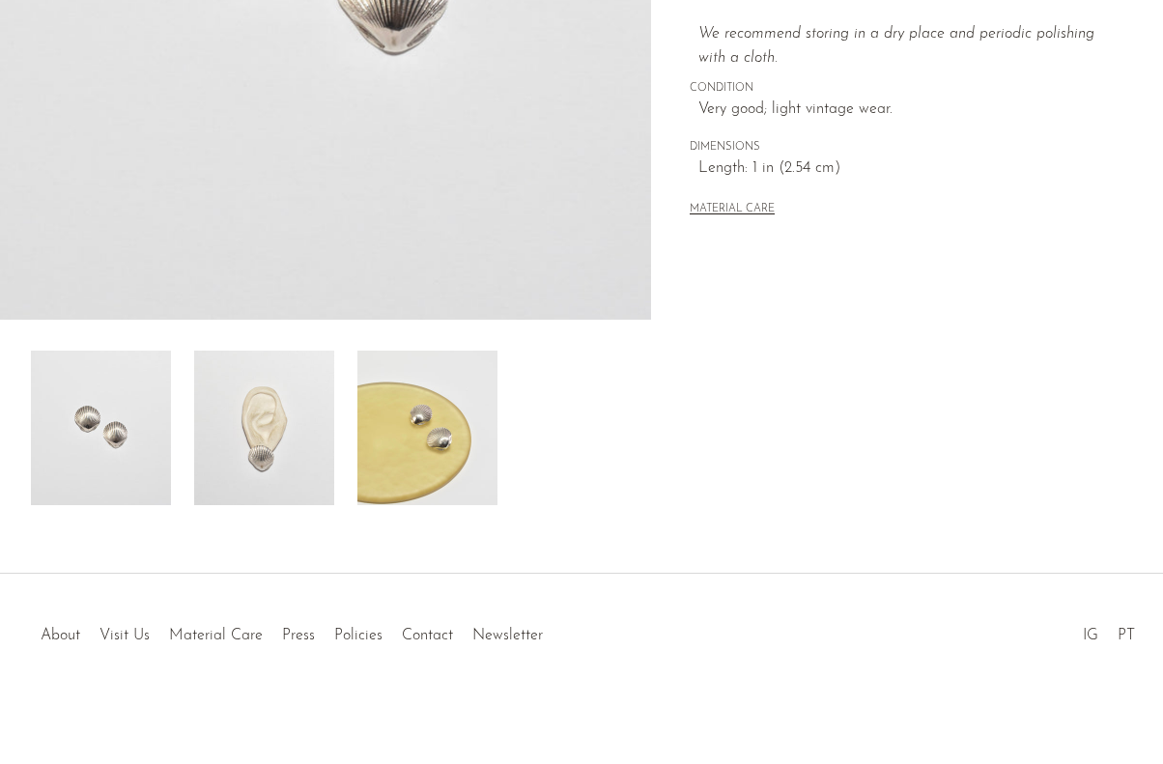
click at [271, 393] on img at bounding box center [264, 428] width 140 height 155
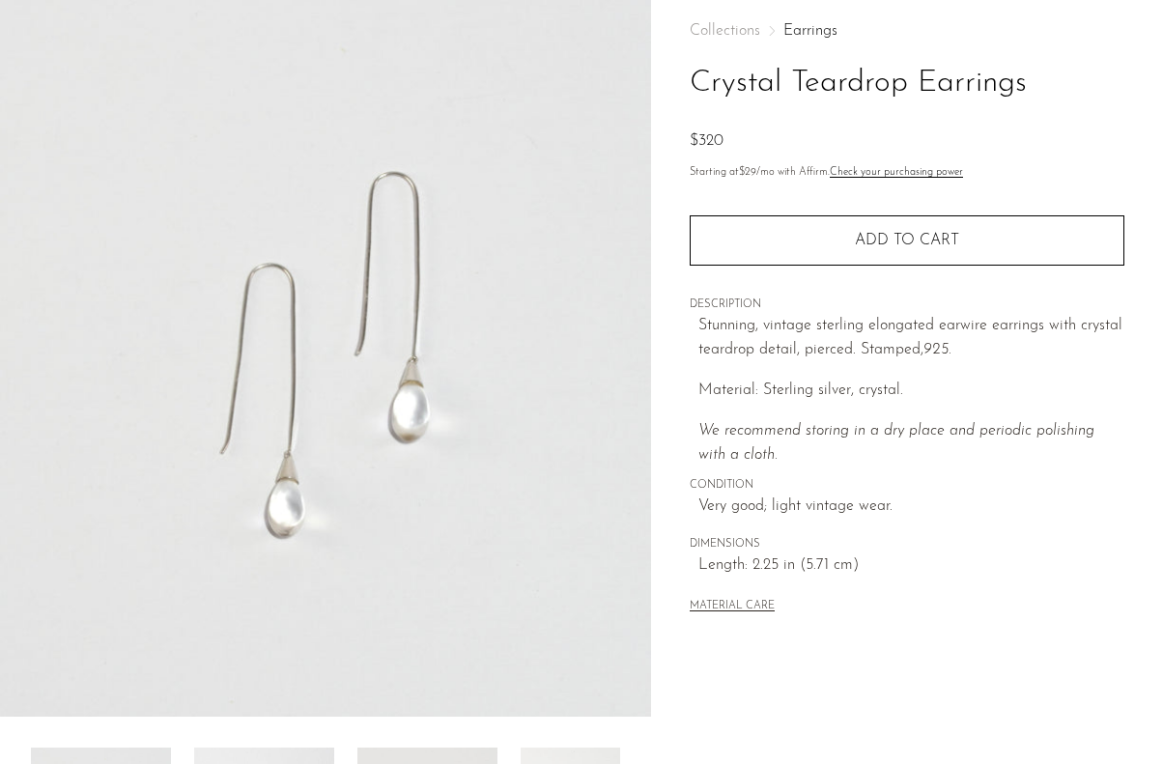
scroll to position [483, 0]
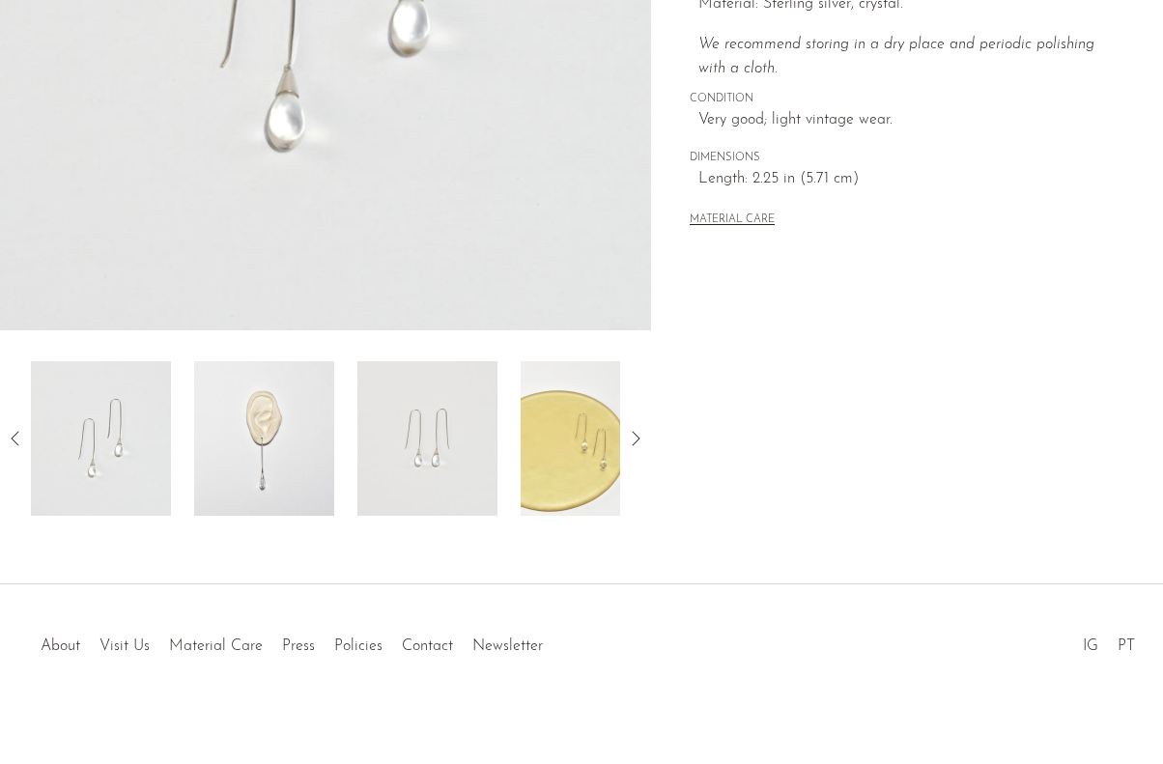
click at [265, 410] on img at bounding box center [264, 438] width 140 height 155
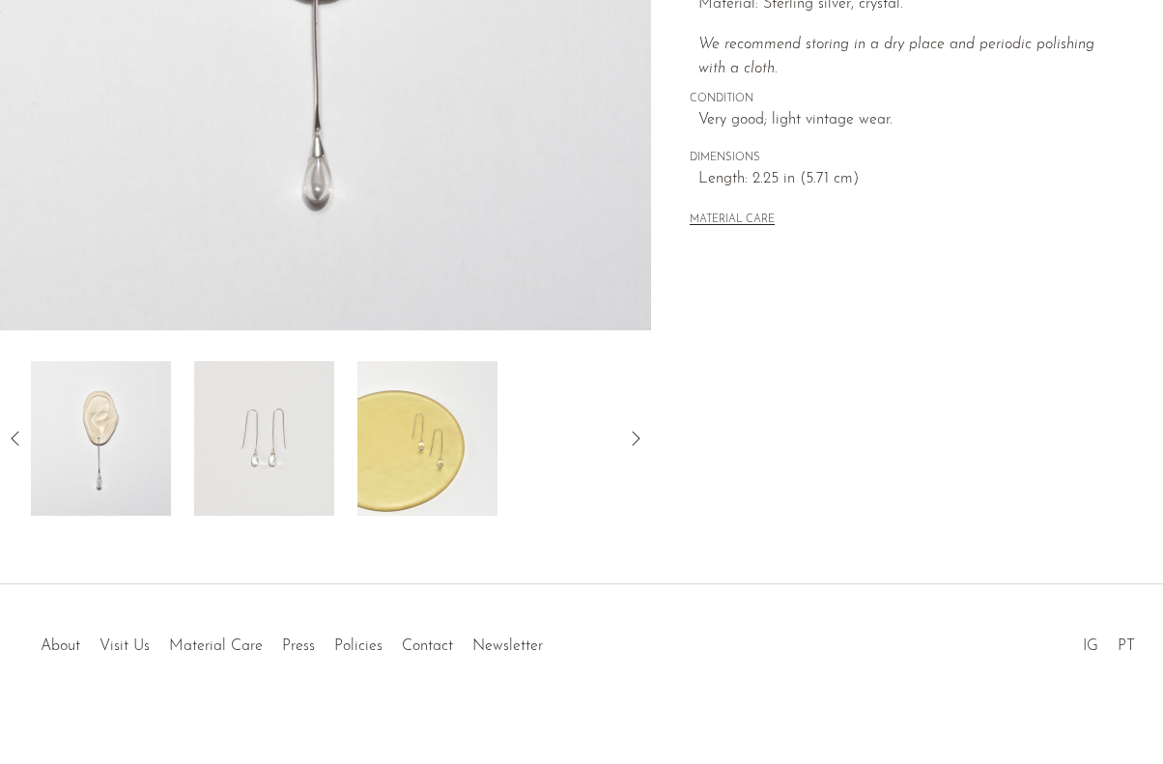
click at [267, 467] on img at bounding box center [264, 438] width 140 height 155
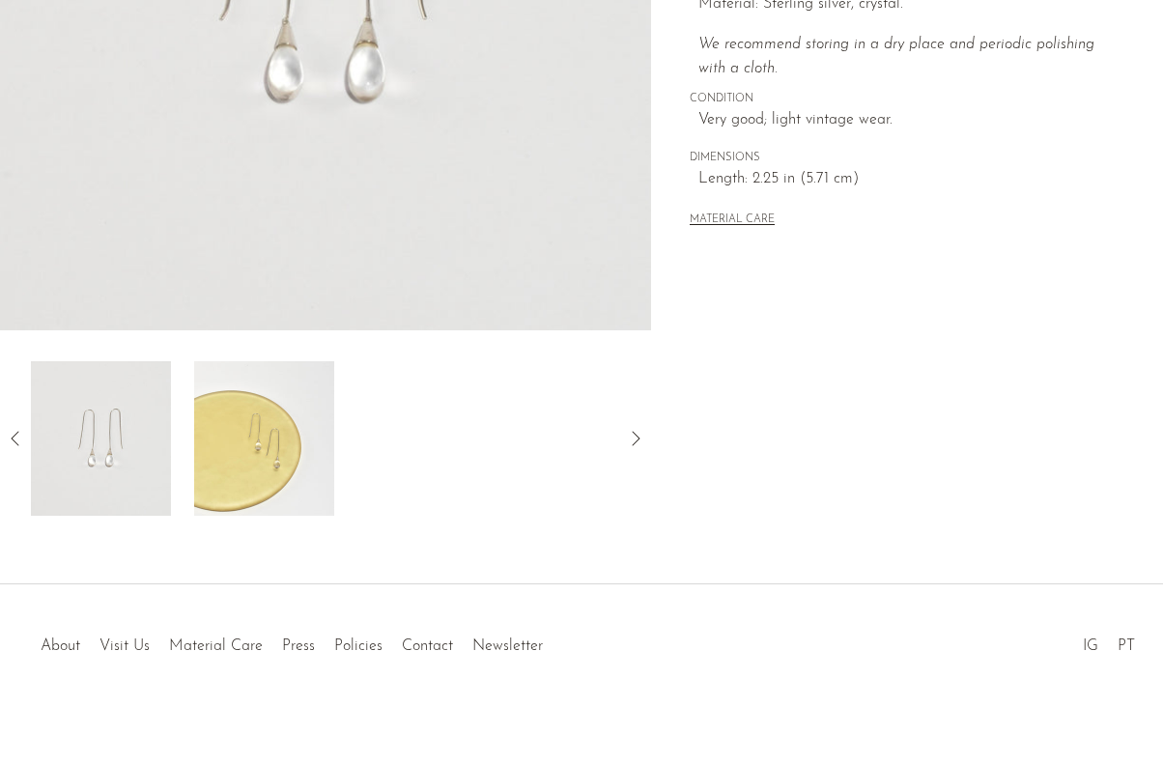
click at [250, 440] on img at bounding box center [264, 438] width 140 height 155
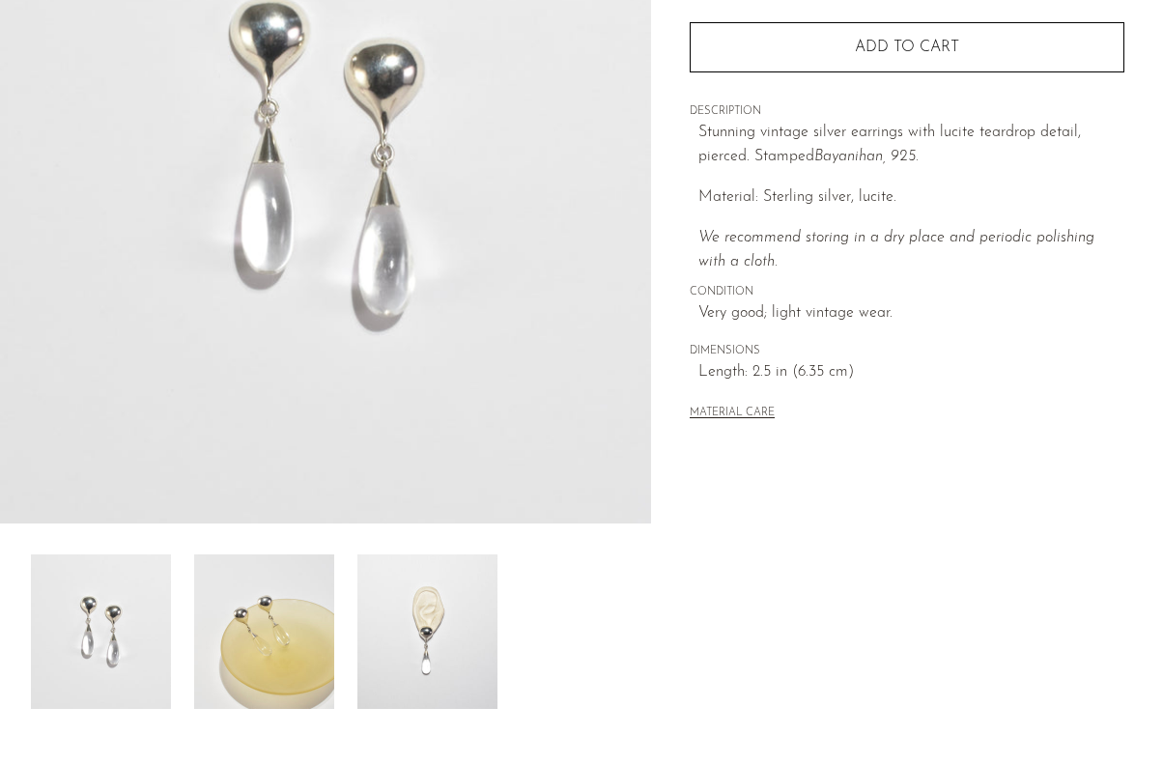
scroll to position [386, 0]
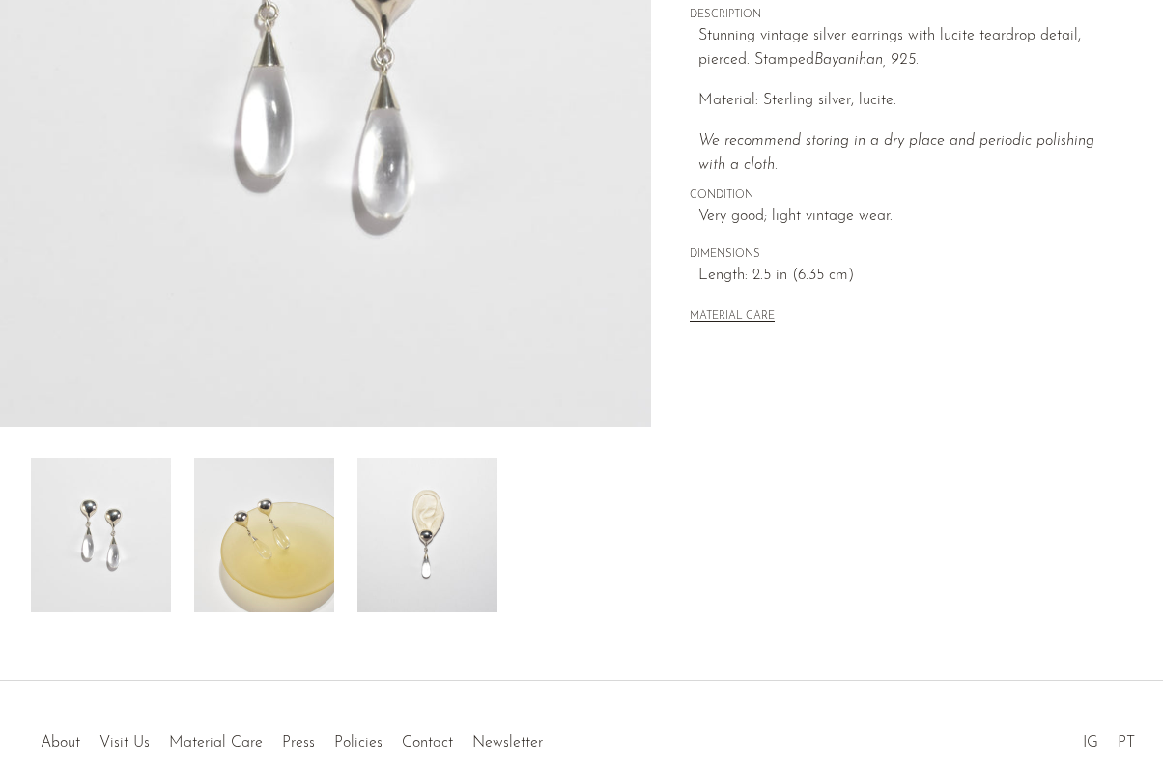
click at [393, 539] on img at bounding box center [427, 535] width 140 height 155
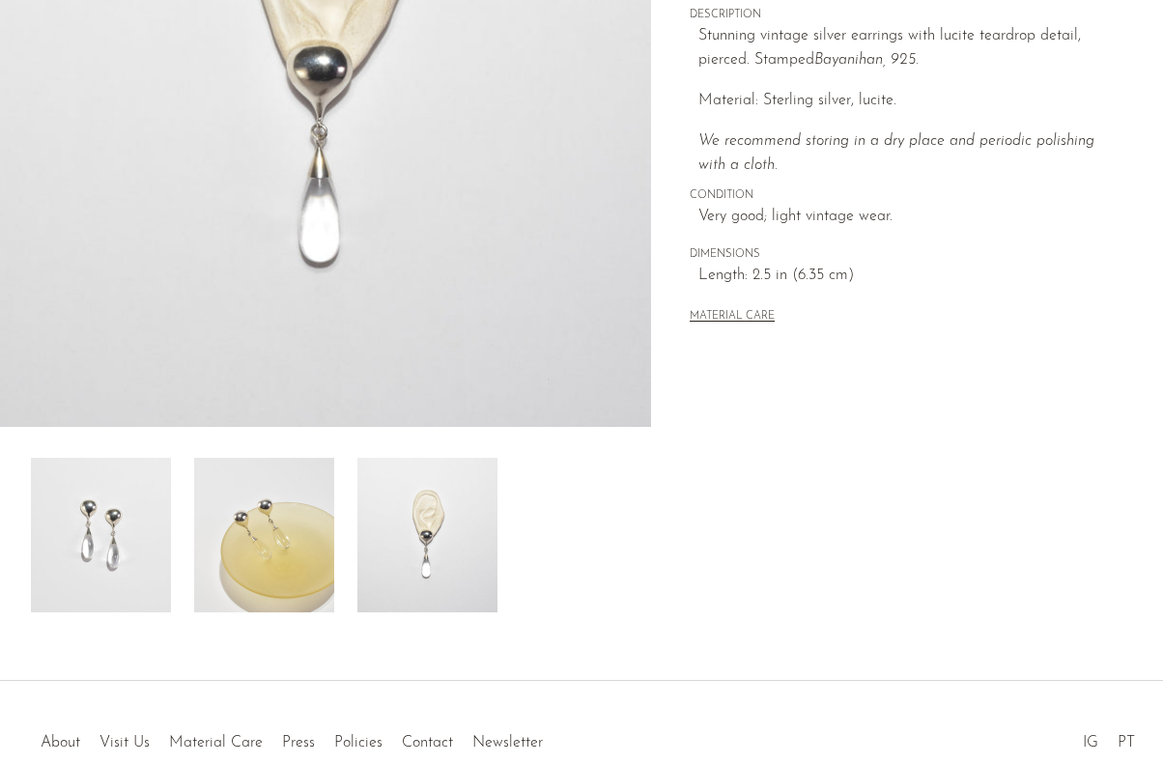
scroll to position [193, 0]
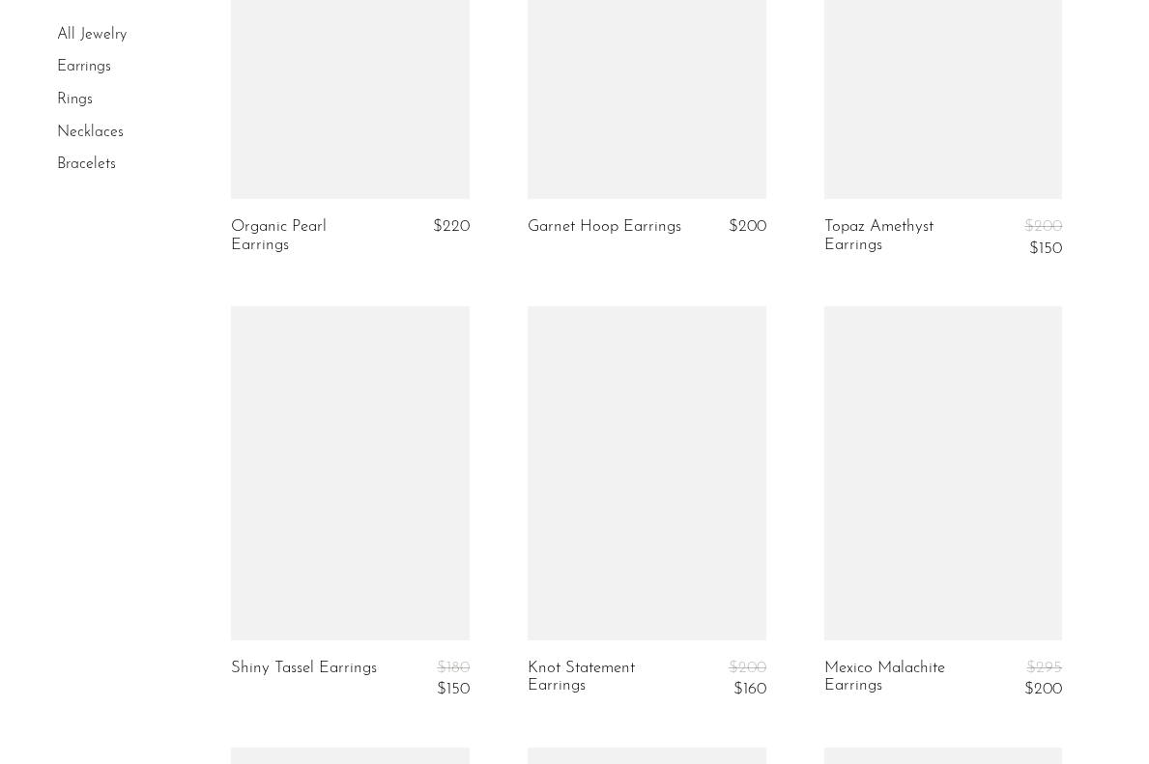
scroll to position [2608, 0]
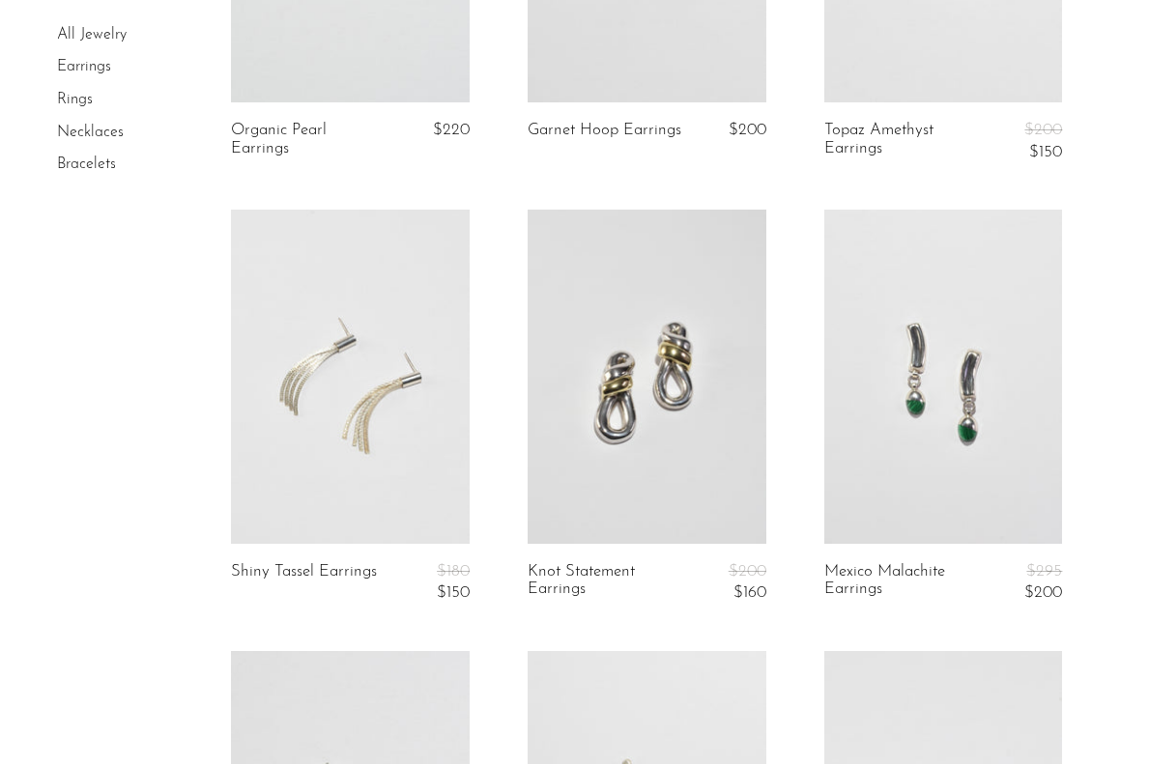
click at [393, 357] on link at bounding box center [350, 376] width 239 height 333
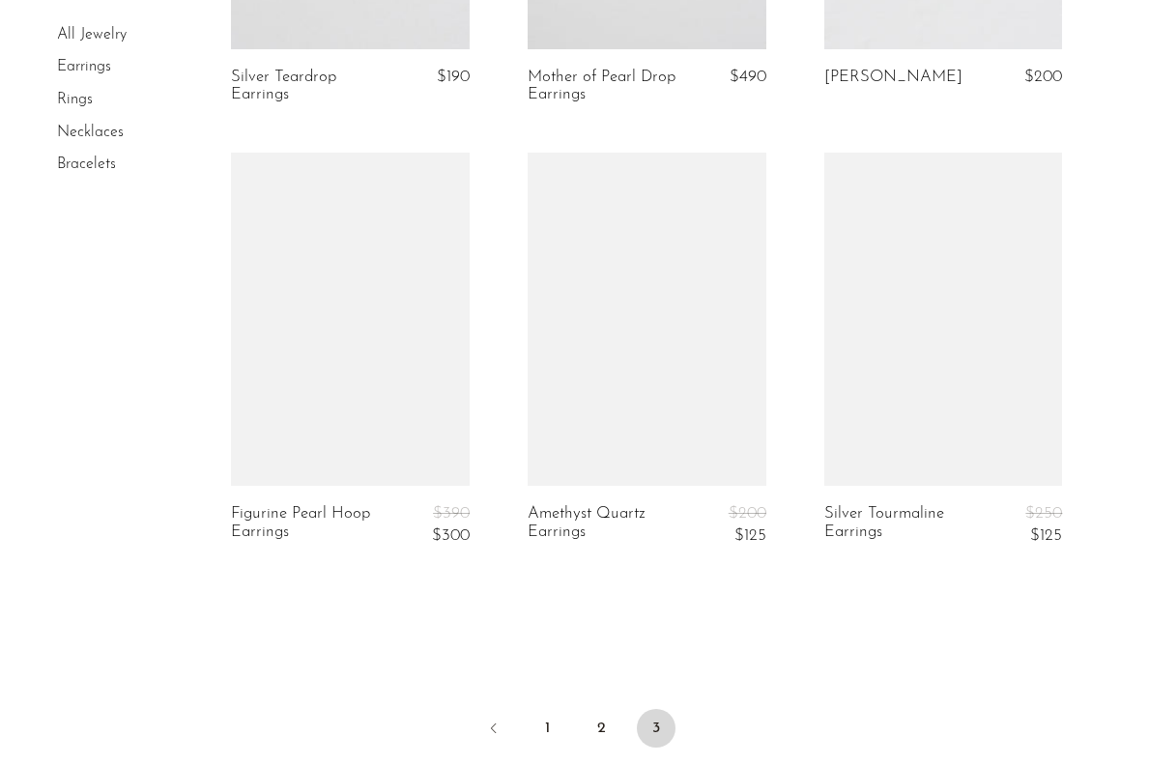
scroll to position [3640, 0]
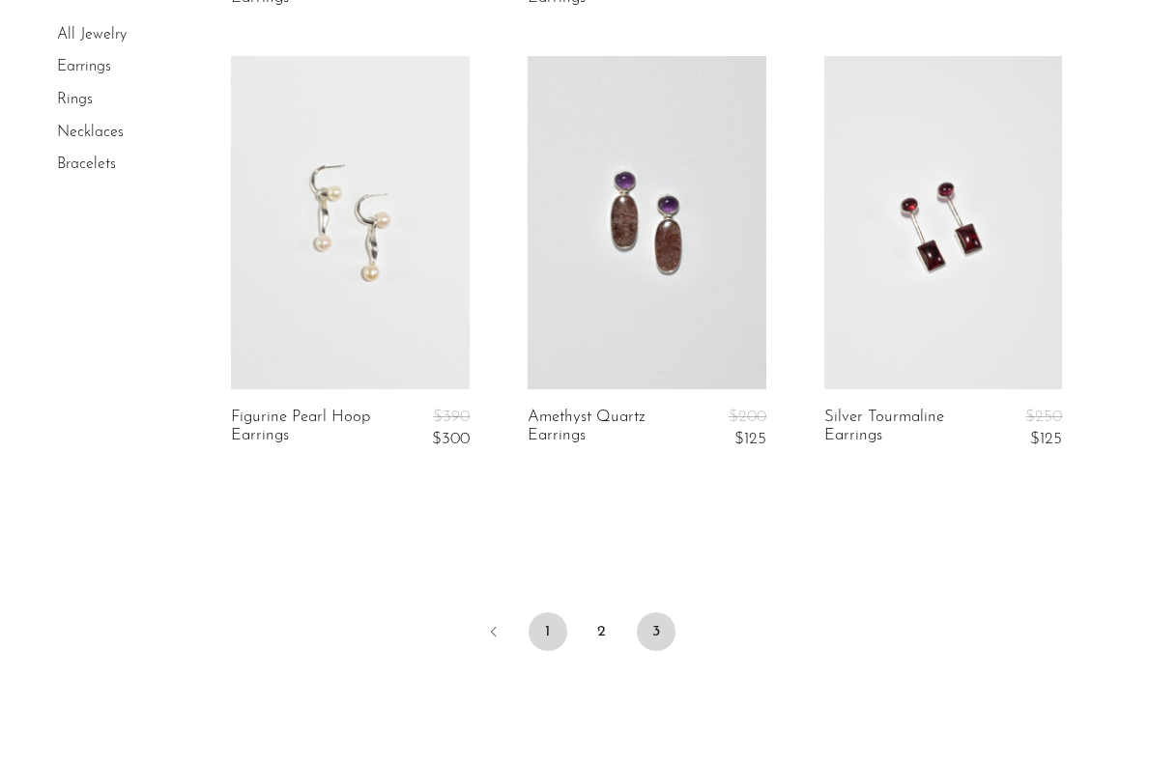
click at [557, 624] on link "1" at bounding box center [547, 631] width 39 height 39
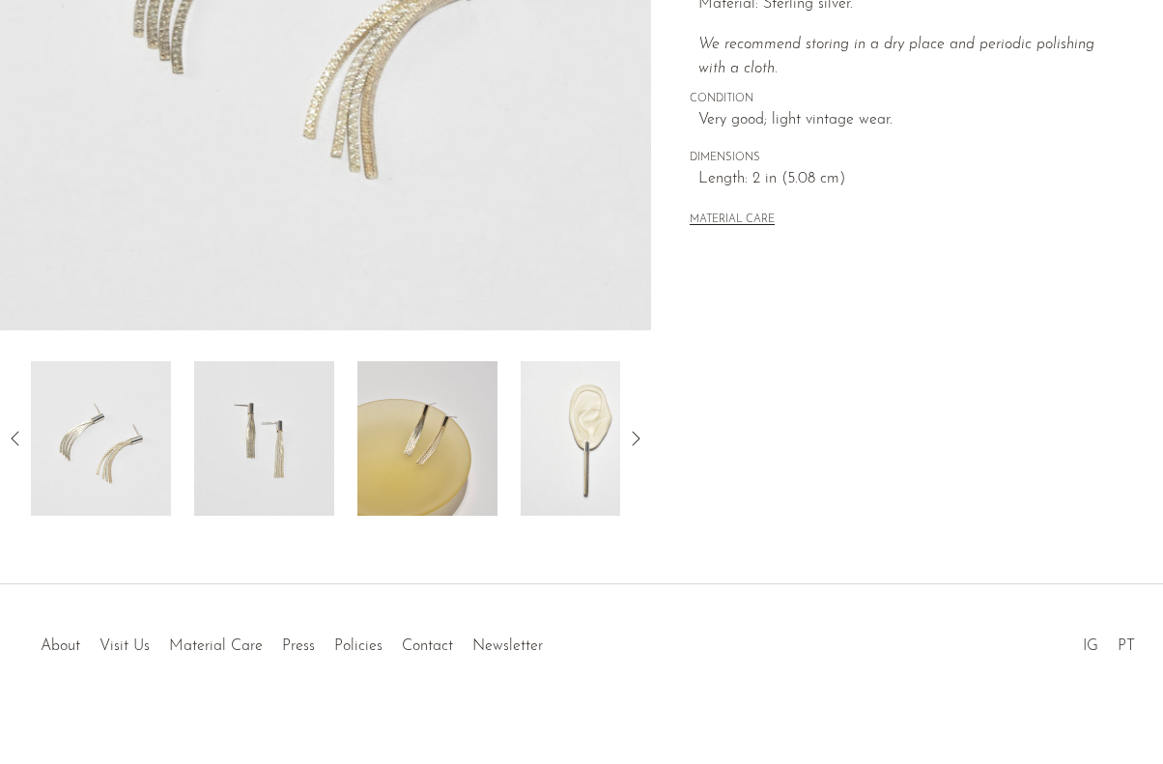
scroll to position [494, 0]
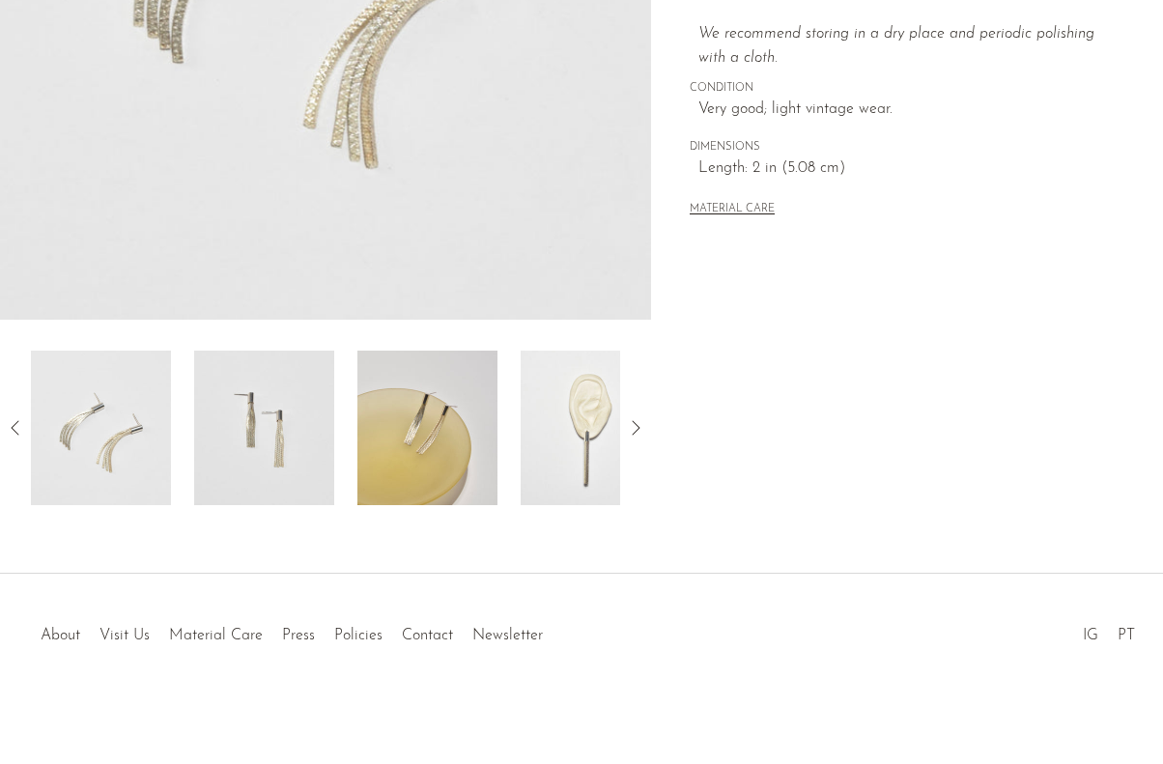
click at [286, 401] on img at bounding box center [264, 428] width 140 height 155
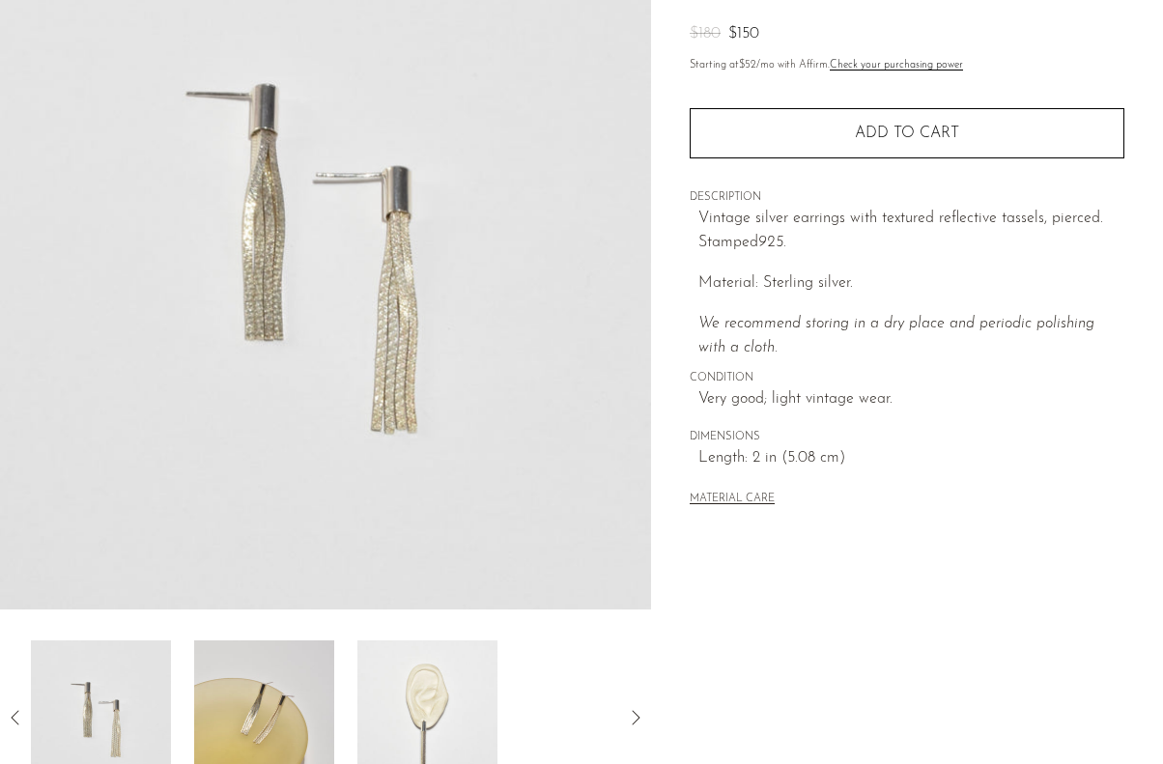
scroll to position [397, 0]
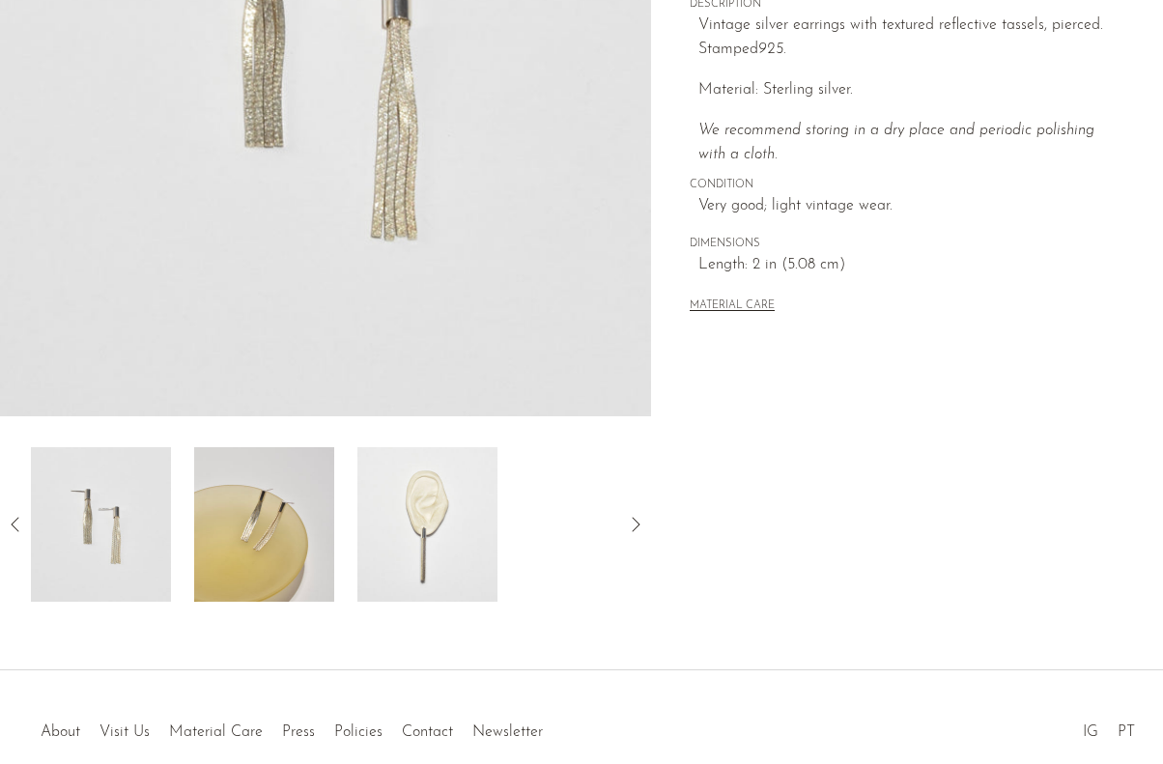
click at [356, 519] on div at bounding box center [325, 524] width 589 height 155
click at [413, 512] on img at bounding box center [427, 524] width 140 height 155
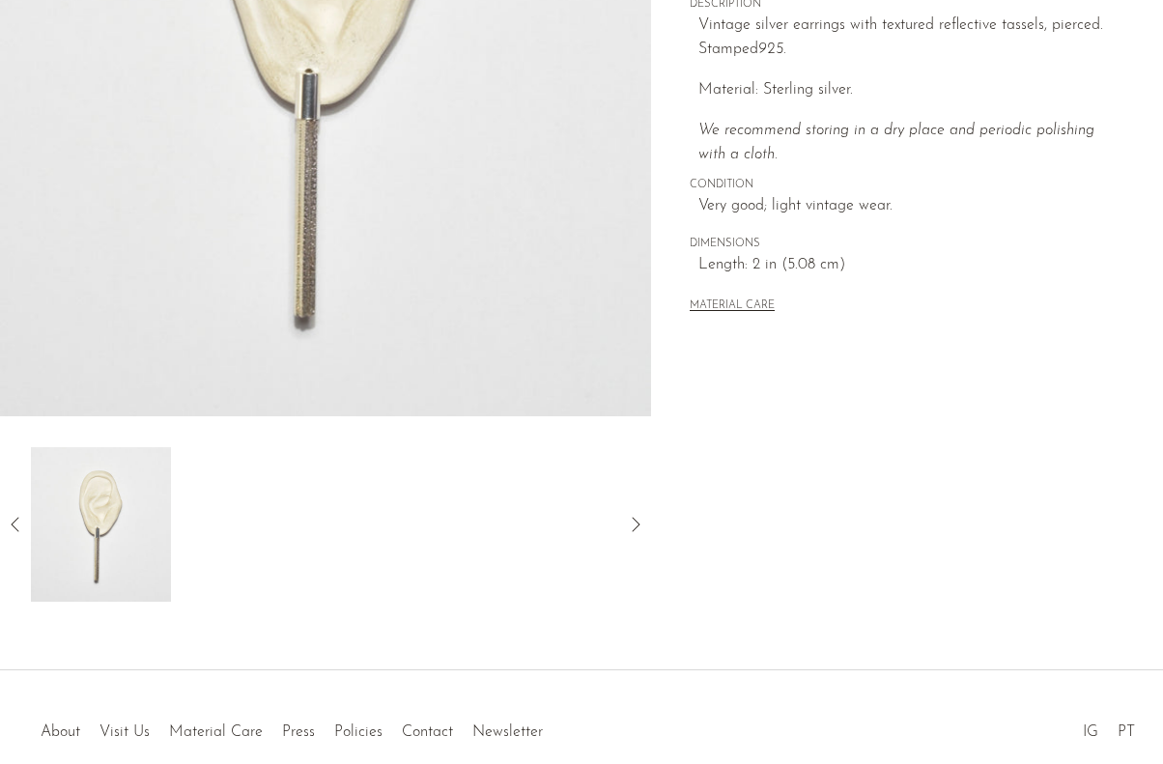
scroll to position [107, 0]
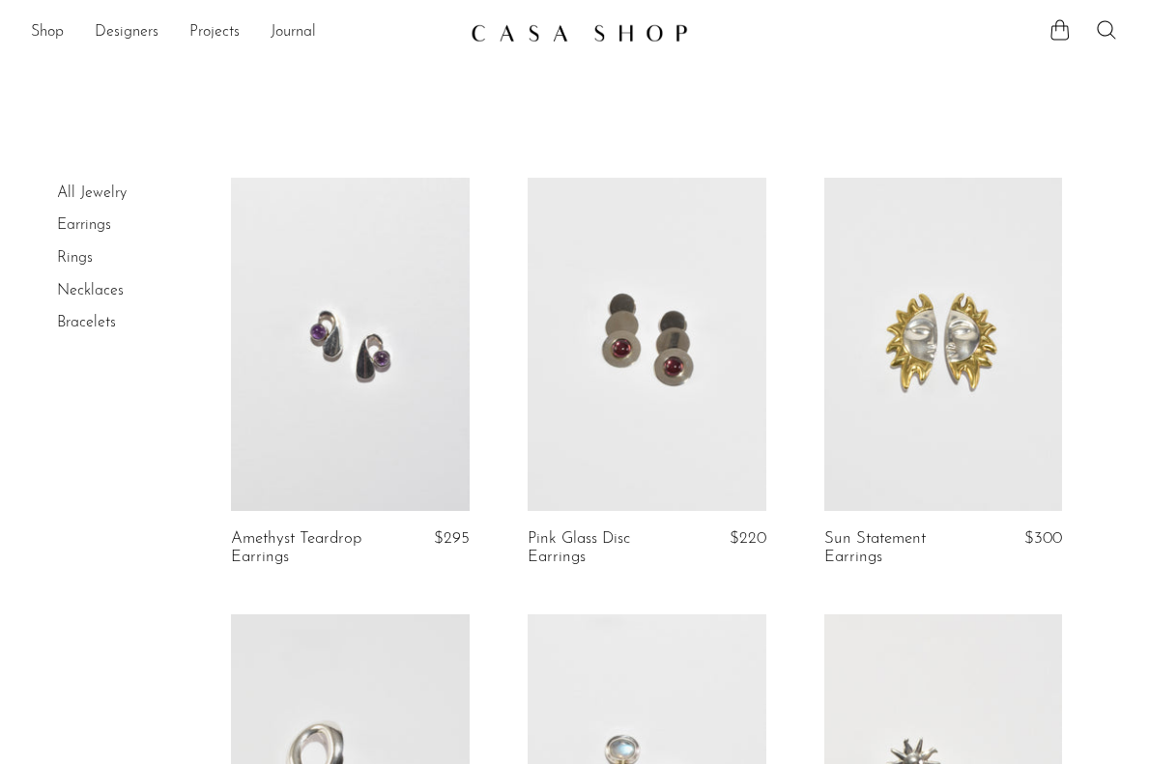
click at [653, 408] on link at bounding box center [646, 344] width 239 height 333
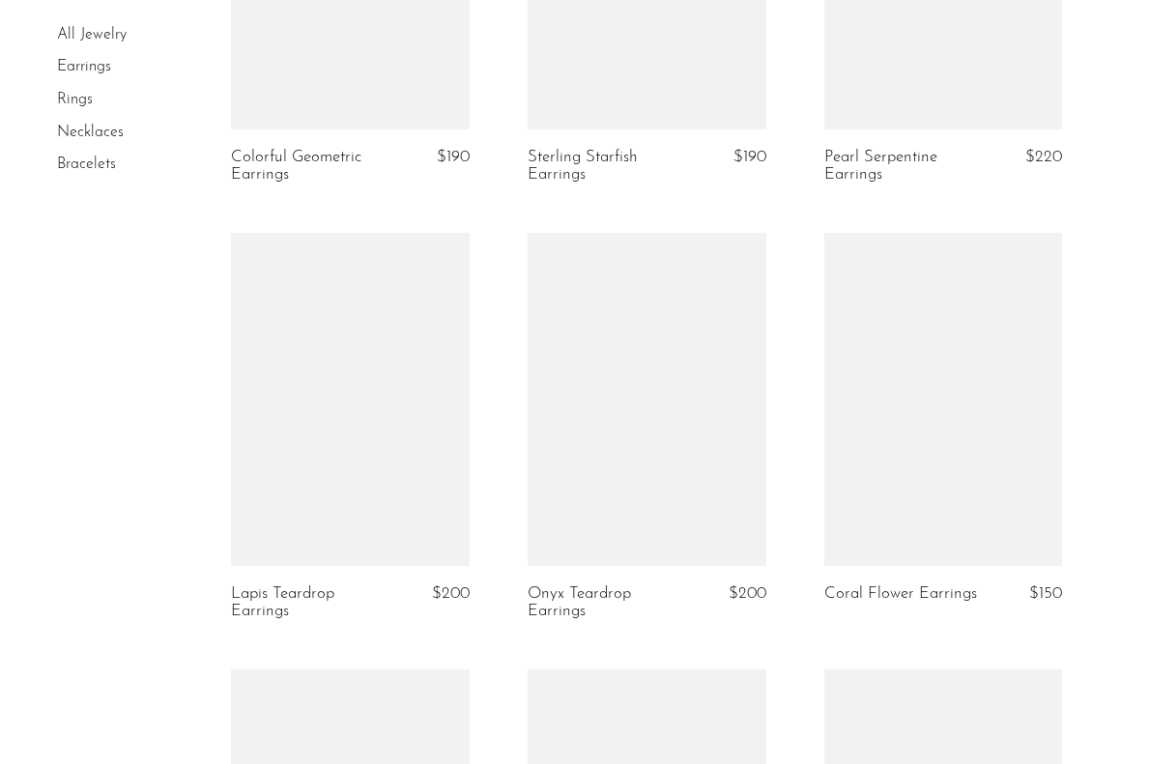
scroll to position [1353, 0]
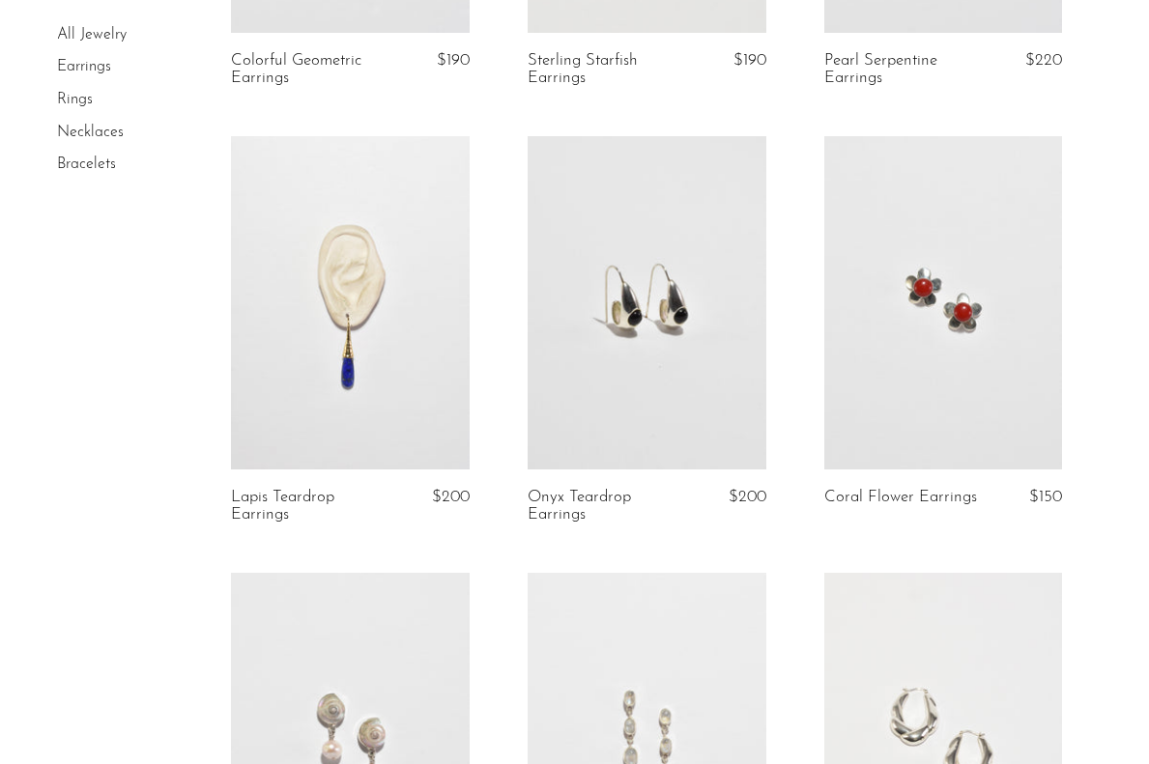
click at [654, 334] on link at bounding box center [646, 302] width 239 height 333
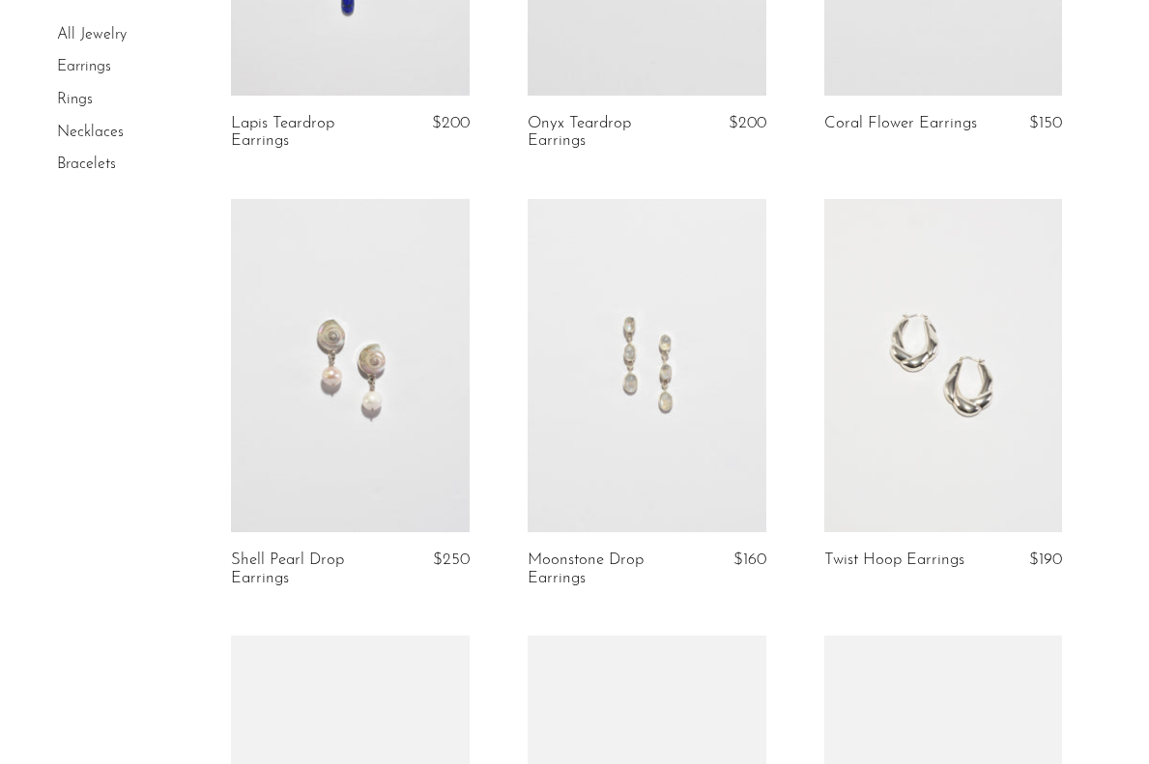
scroll to position [1533, 0]
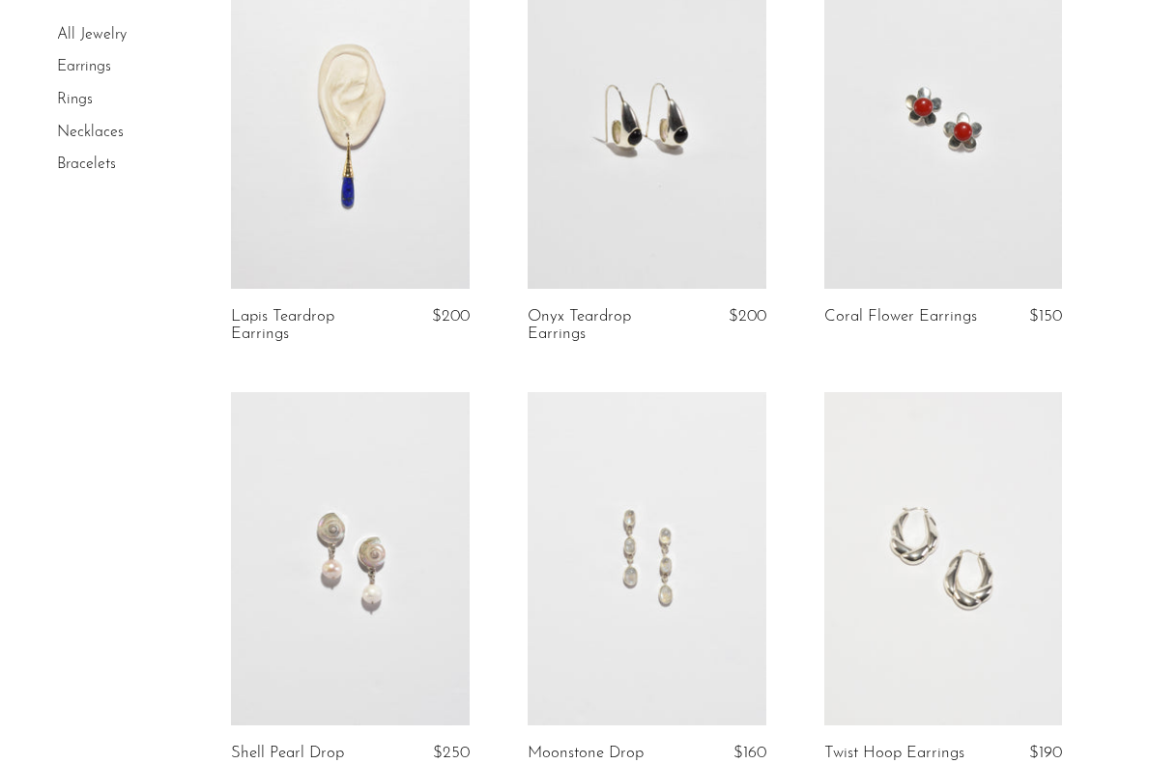
click at [883, 175] on link at bounding box center [943, 122] width 239 height 333
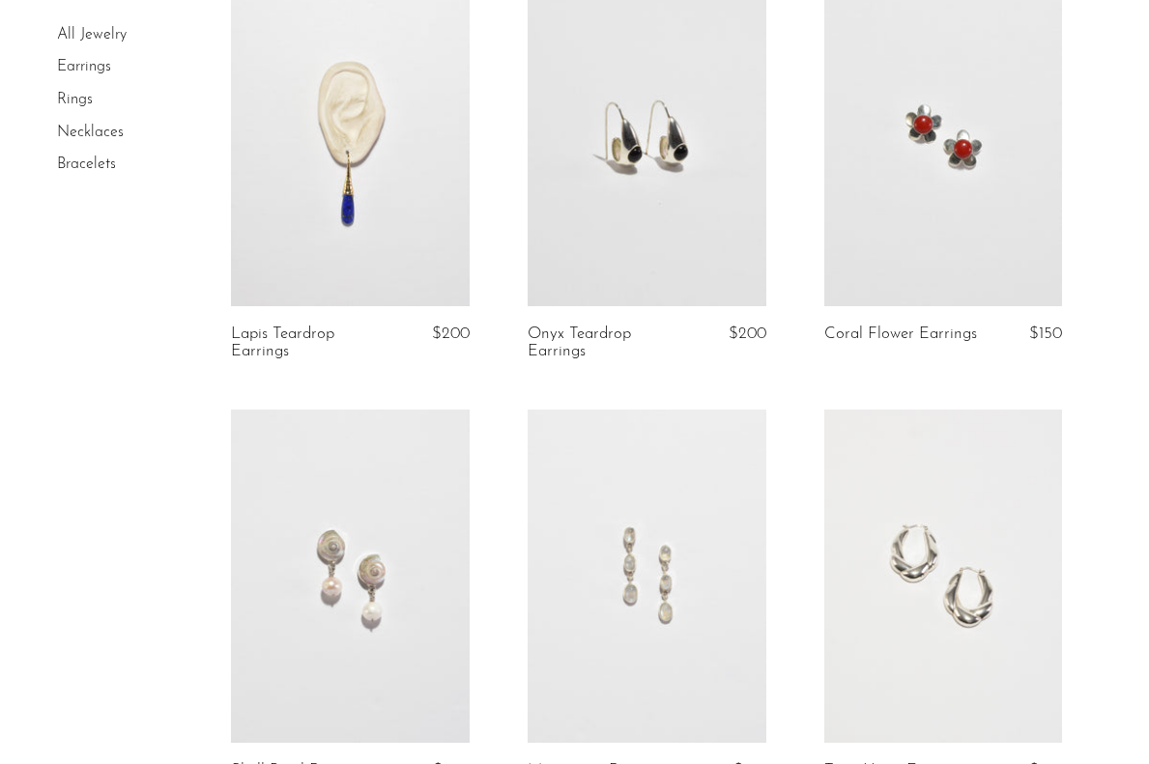
scroll to position [1902, 0]
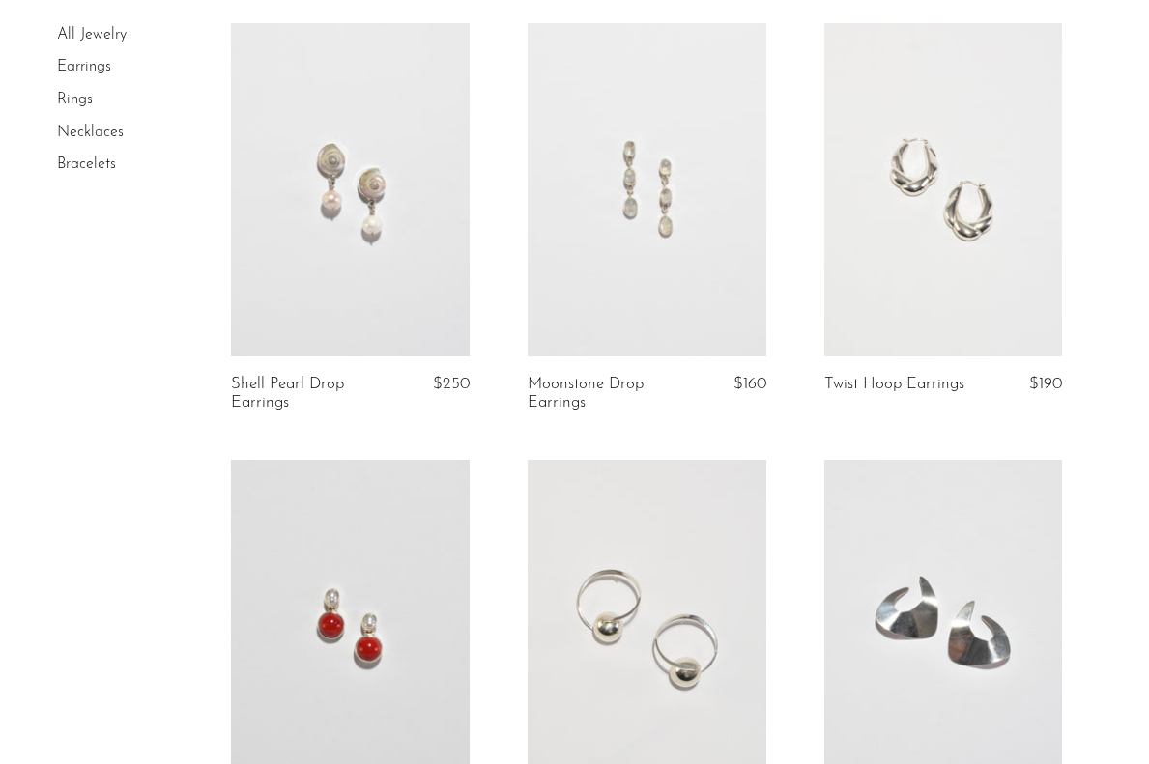
click at [628, 237] on link at bounding box center [646, 189] width 239 height 333
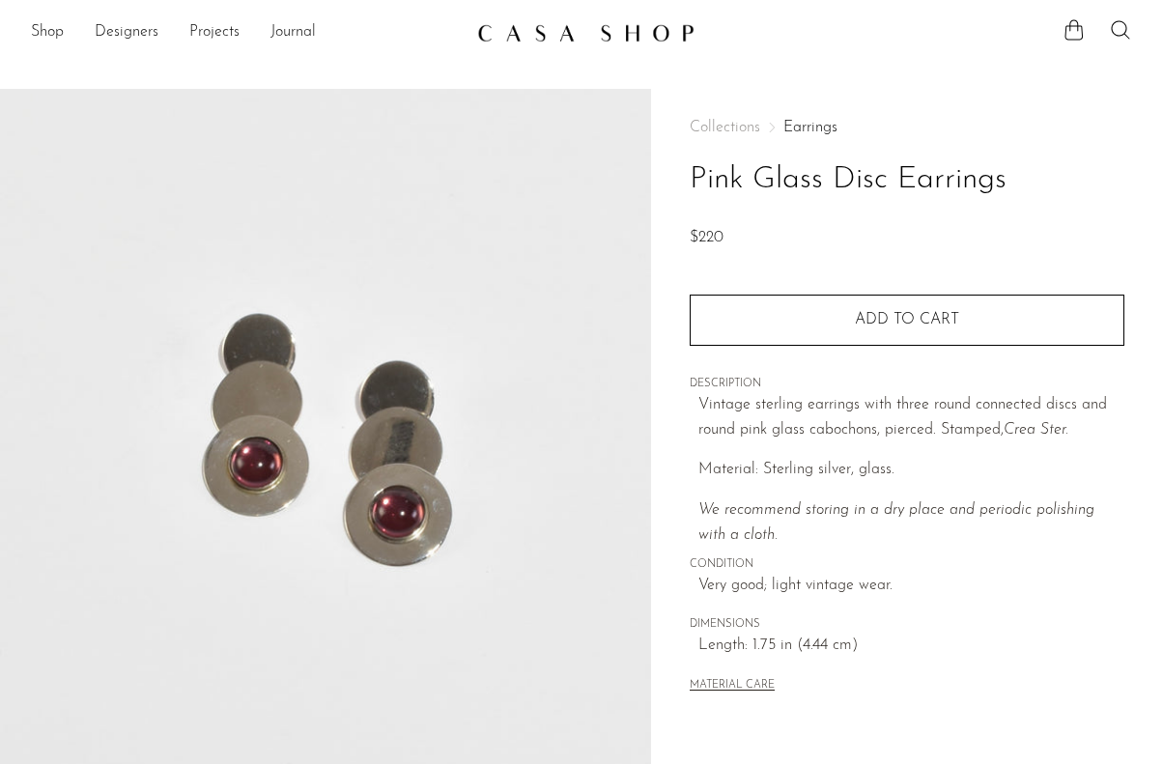
scroll to position [483, 0]
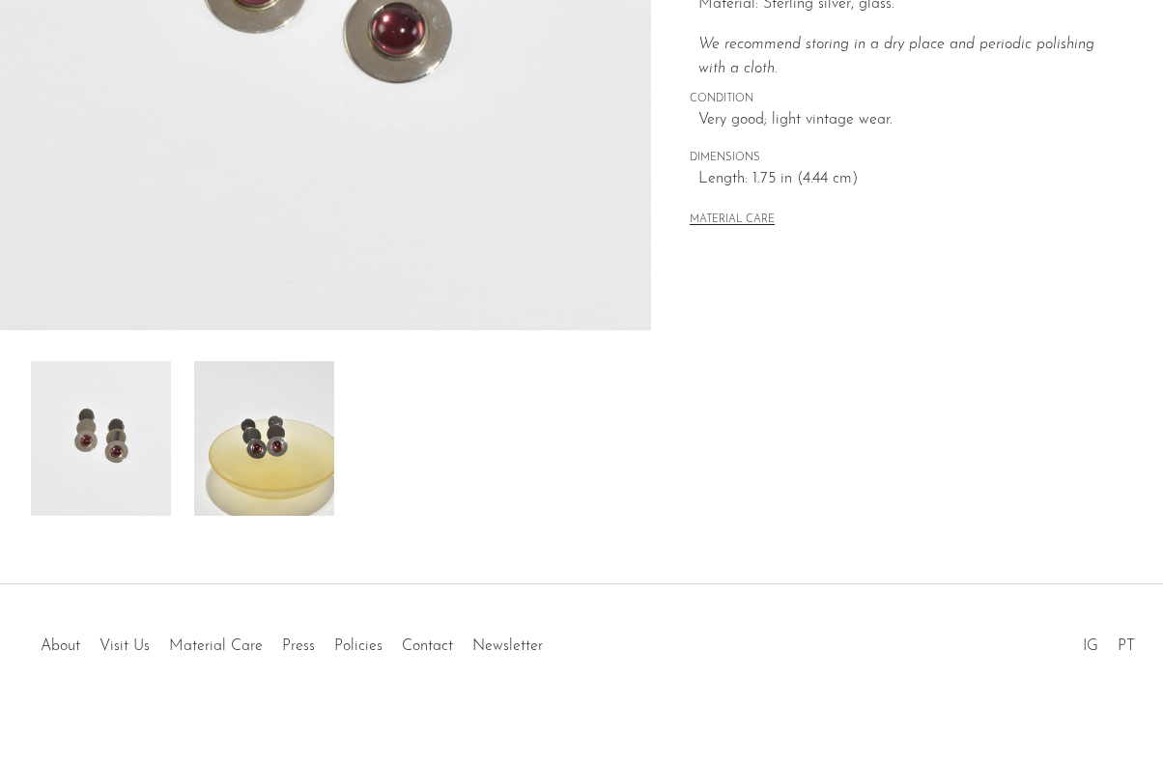
click at [276, 415] on img at bounding box center [264, 438] width 140 height 155
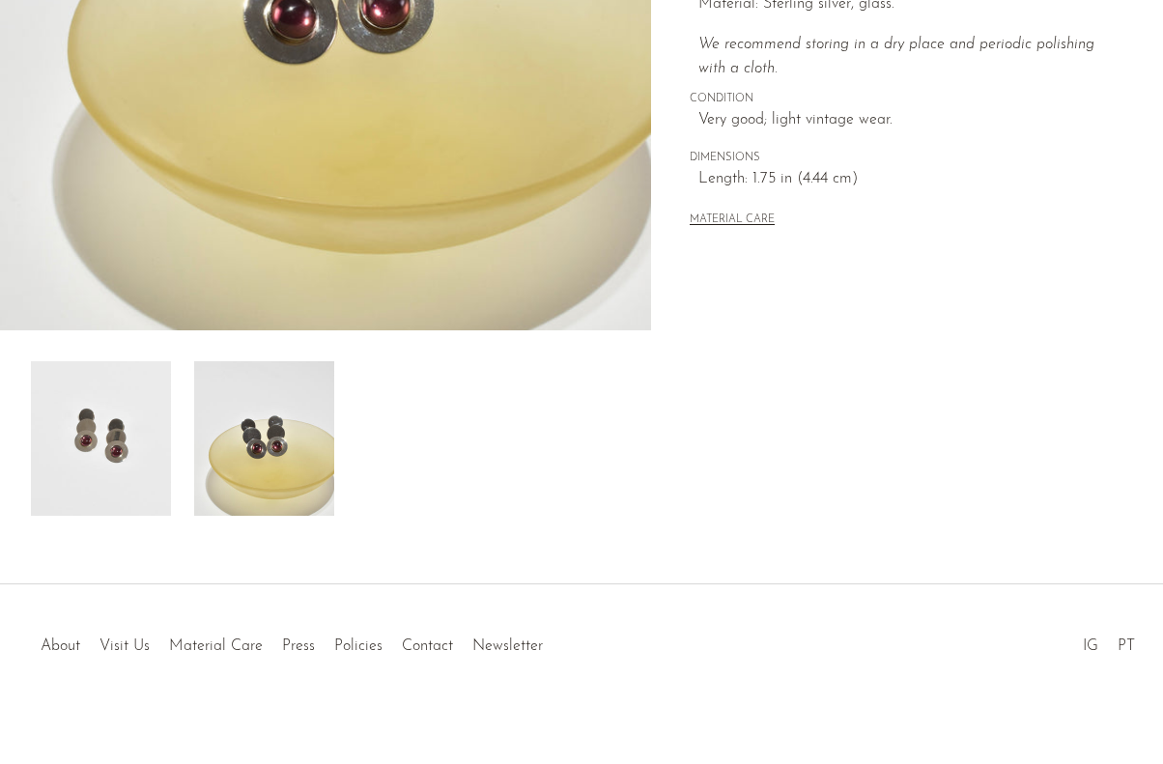
scroll to position [97, 0]
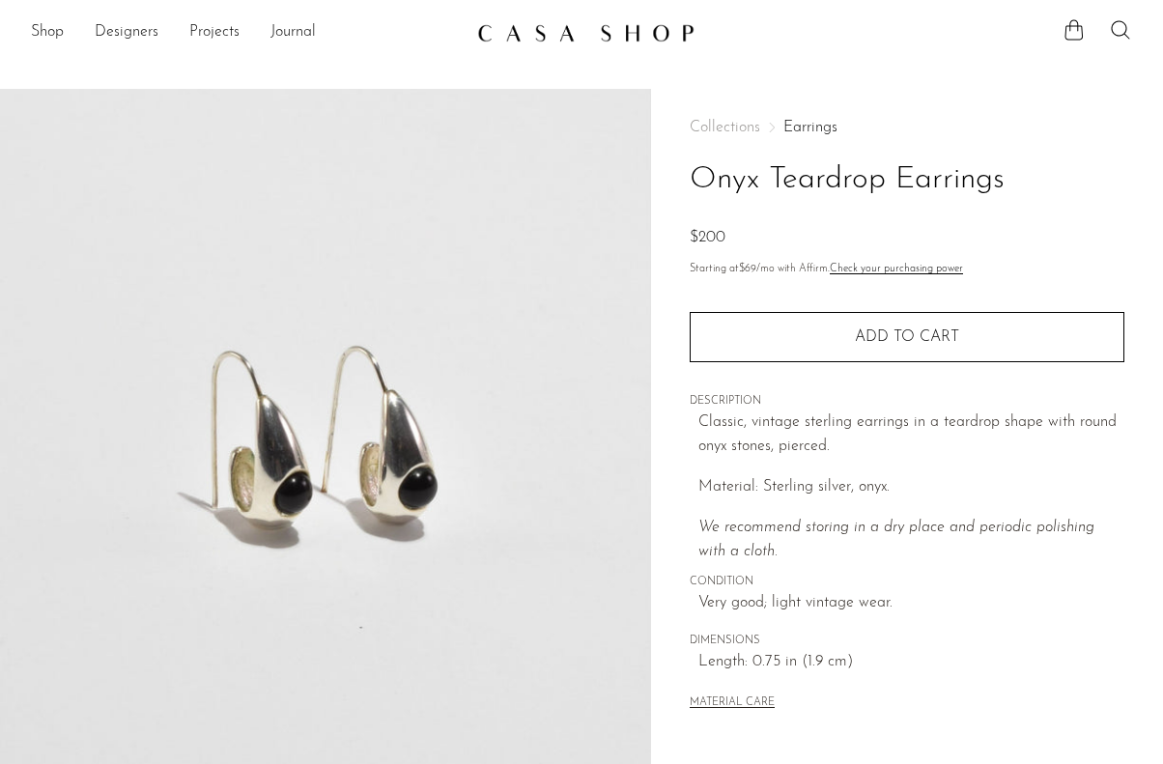
scroll to position [386, 0]
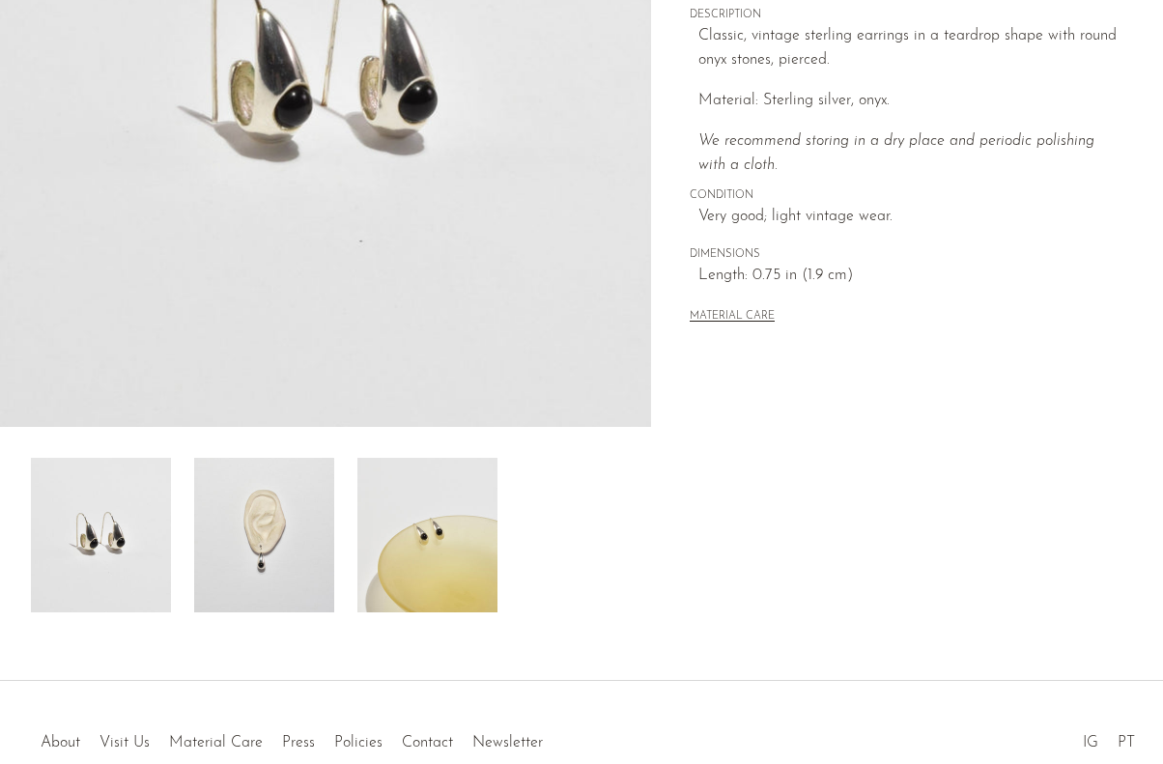
click at [292, 567] on img at bounding box center [264, 535] width 140 height 155
